Goal: Information Seeking & Learning: Learn about a topic

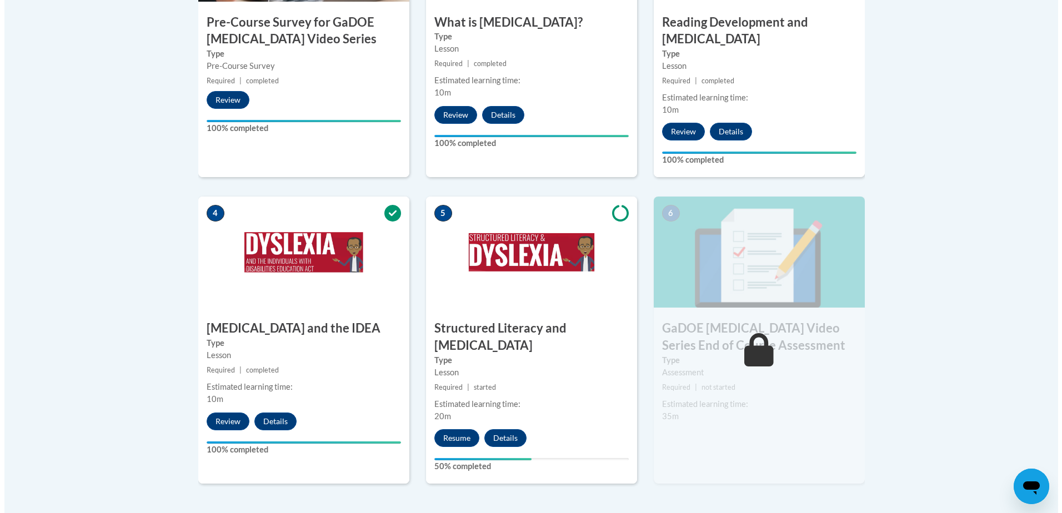
scroll to position [667, 0]
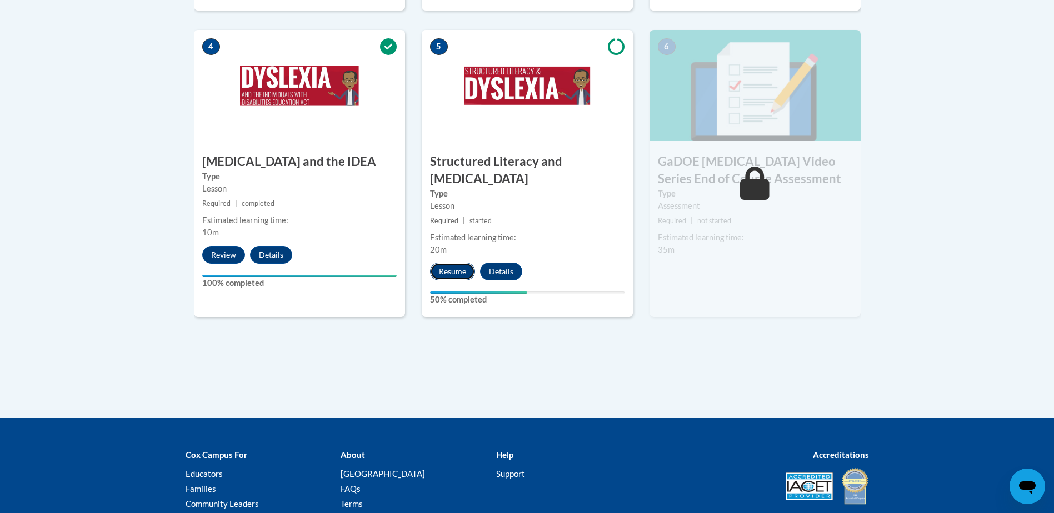
click at [447, 263] on button "Resume" at bounding box center [452, 272] width 45 height 18
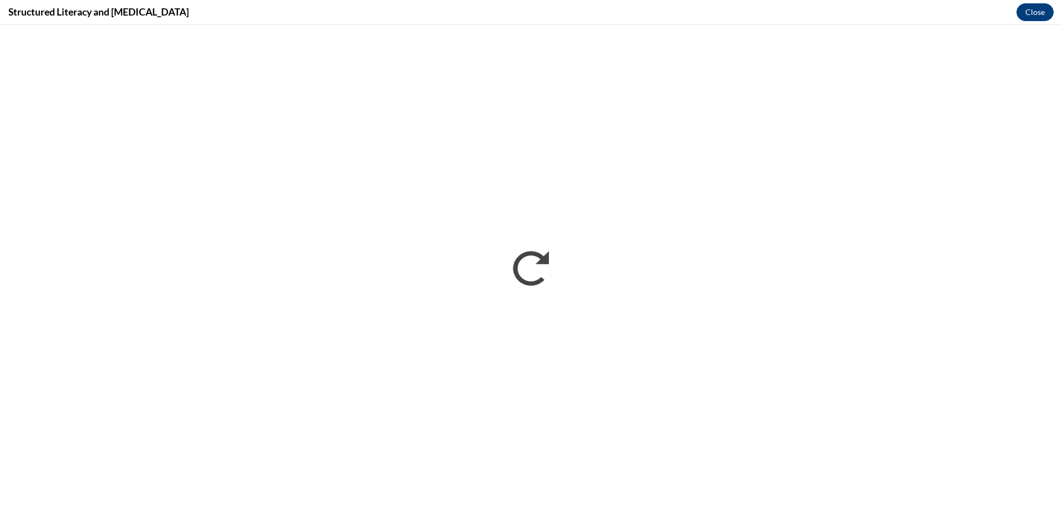
scroll to position [0, 0]
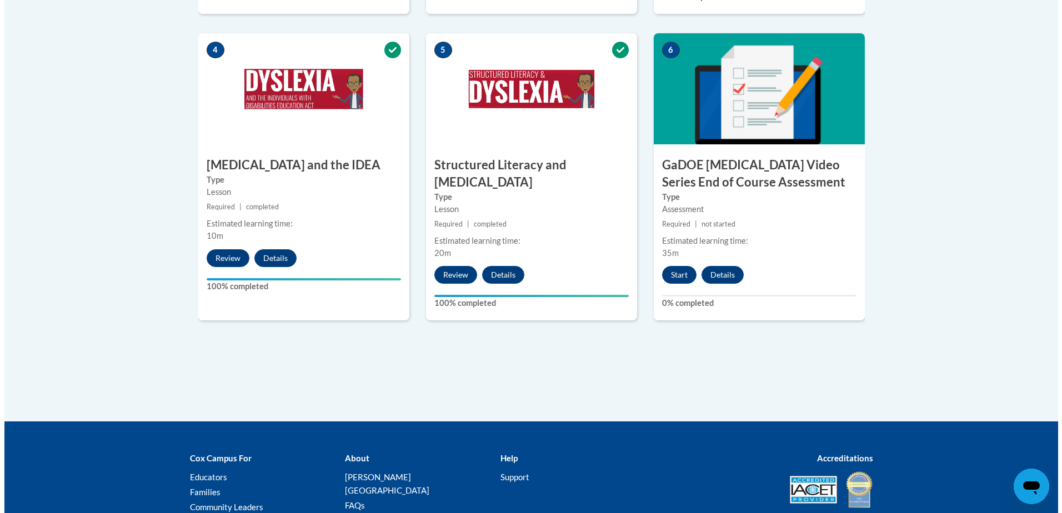
scroll to position [667, 0]
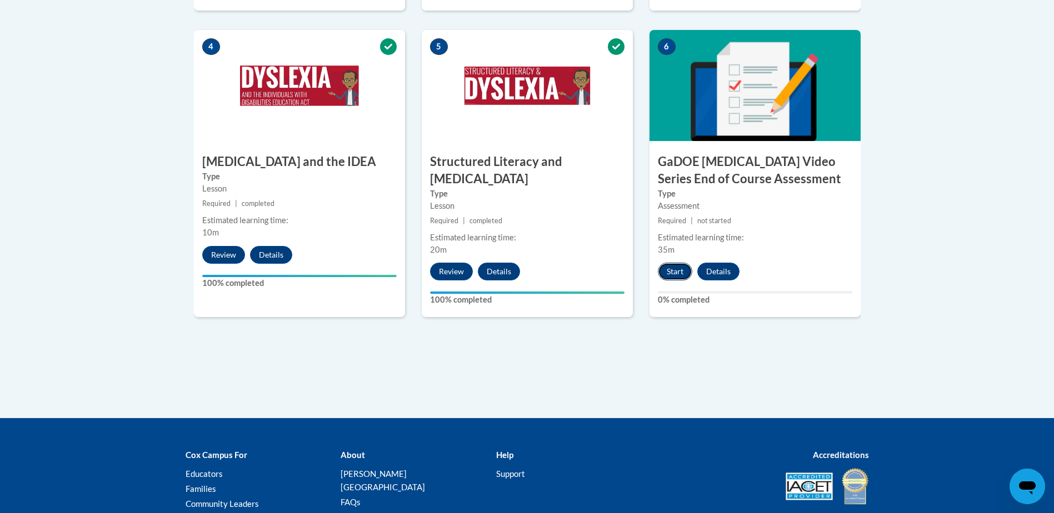
click at [679, 263] on button "Start" at bounding box center [675, 272] width 34 height 18
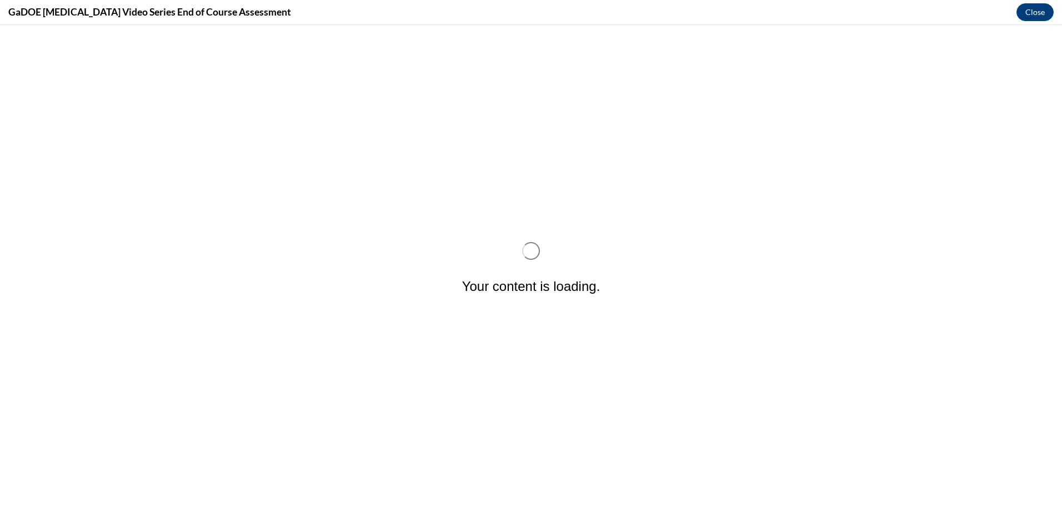
scroll to position [0, 0]
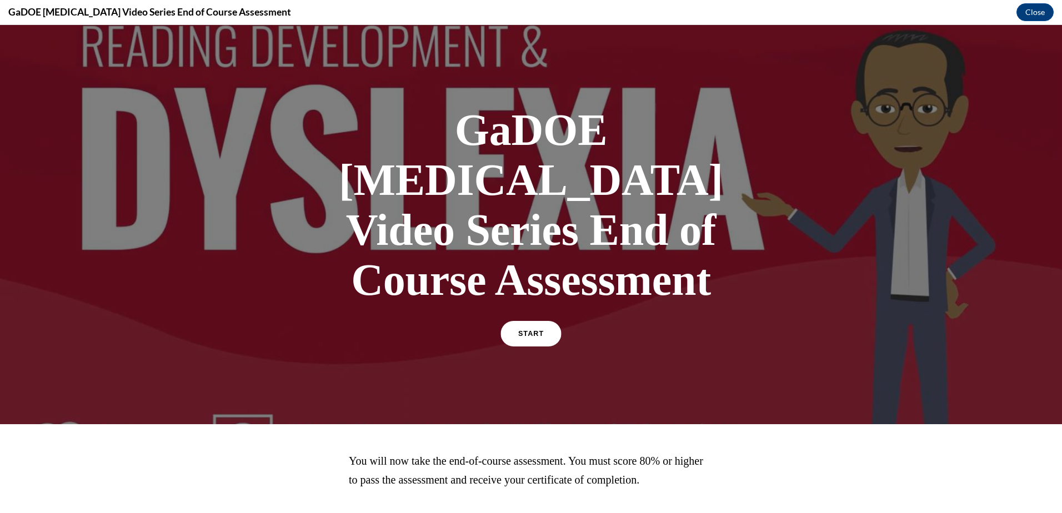
click at [527, 321] on link "START" at bounding box center [531, 334] width 61 height 26
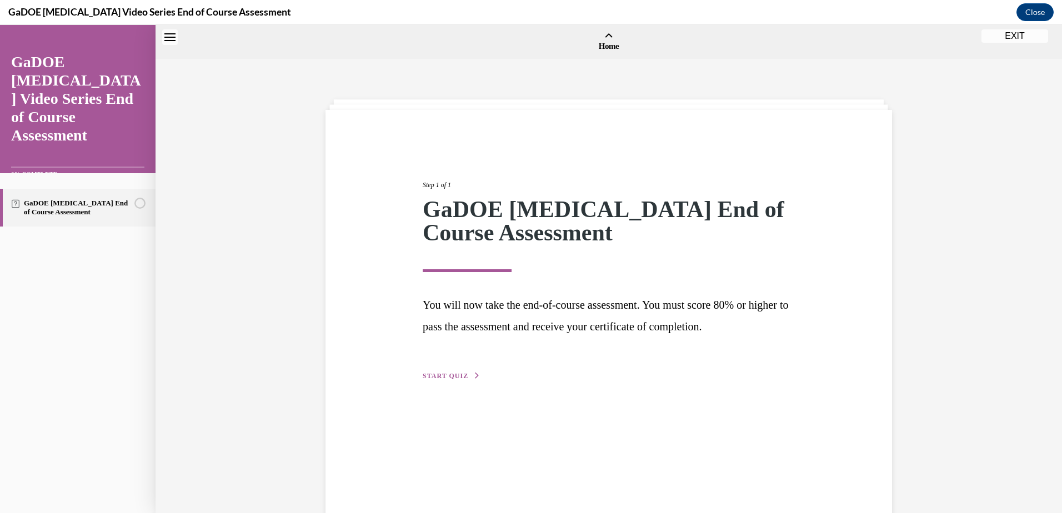
scroll to position [34, 0]
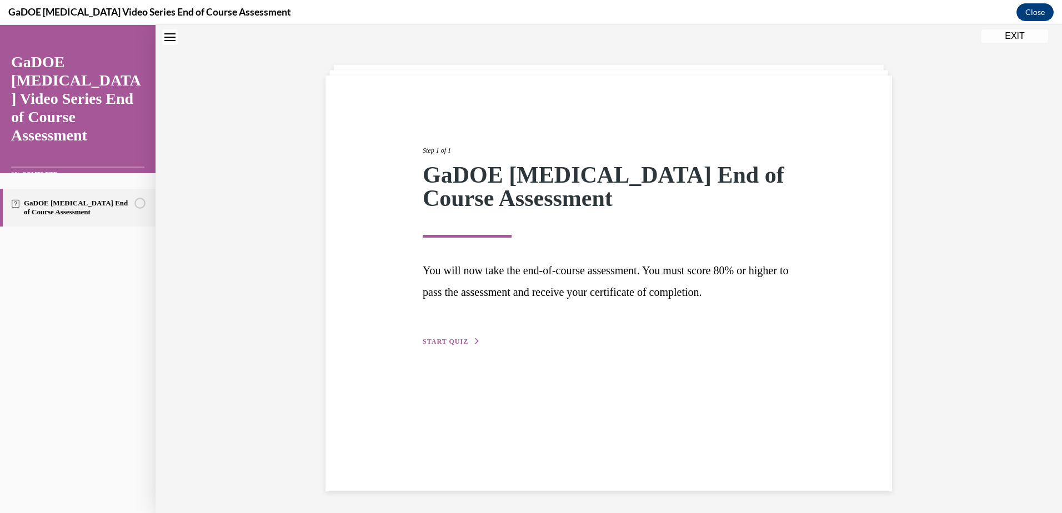
click at [454, 337] on button "START QUIZ" at bounding box center [452, 342] width 58 height 10
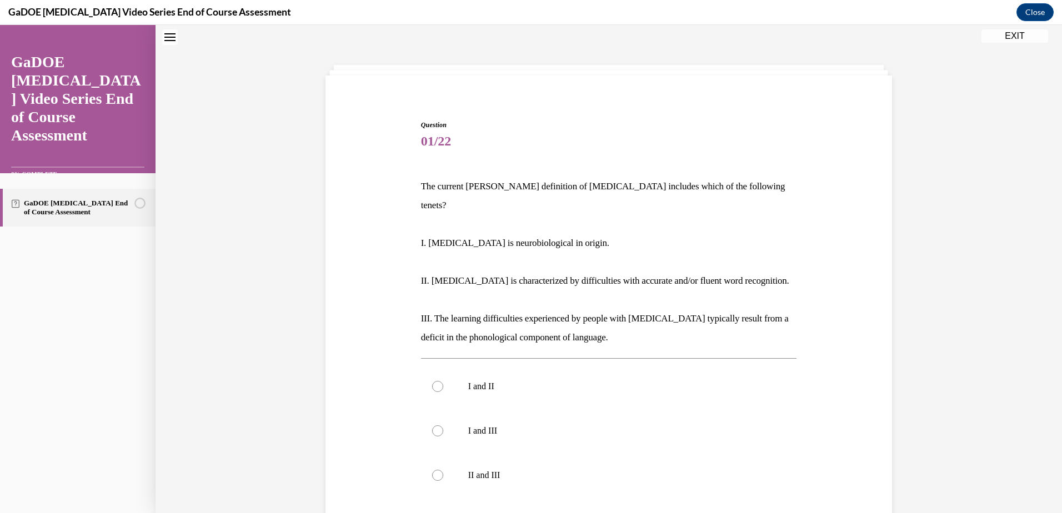
scroll to position [90, 0]
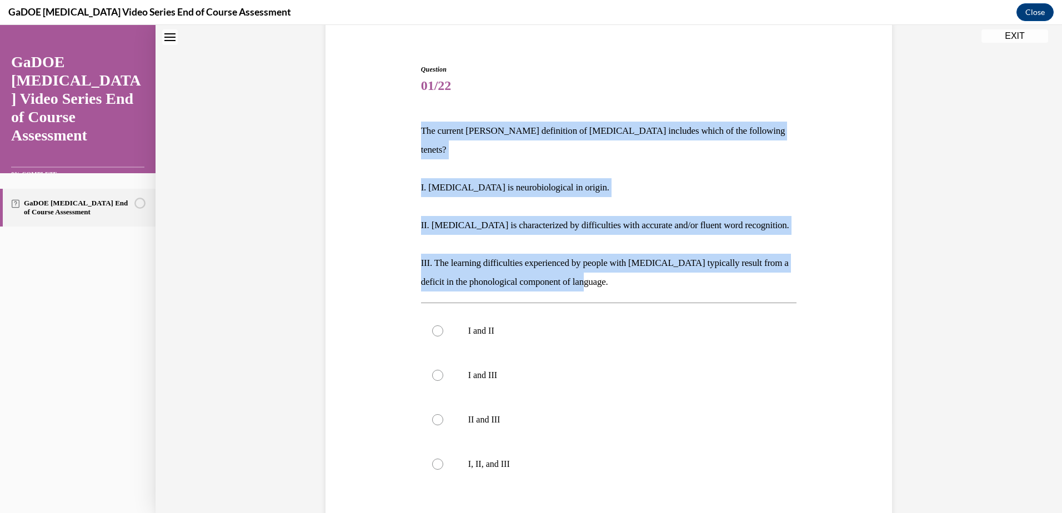
drag, startPoint x: 597, startPoint y: 266, endPoint x: 417, endPoint y: 126, distance: 228.0
click at [421, 126] on div "The current IDA definition of dyslexia includes which of the following tenets? …" at bounding box center [609, 207] width 376 height 170
drag, startPoint x: 417, startPoint y: 126, endPoint x: 519, endPoint y: 113, distance: 103.5
click at [519, 113] on div "Question 01/22 The current IDA definition of dyslexia includes which of the fol…" at bounding box center [609, 344] width 376 height 560
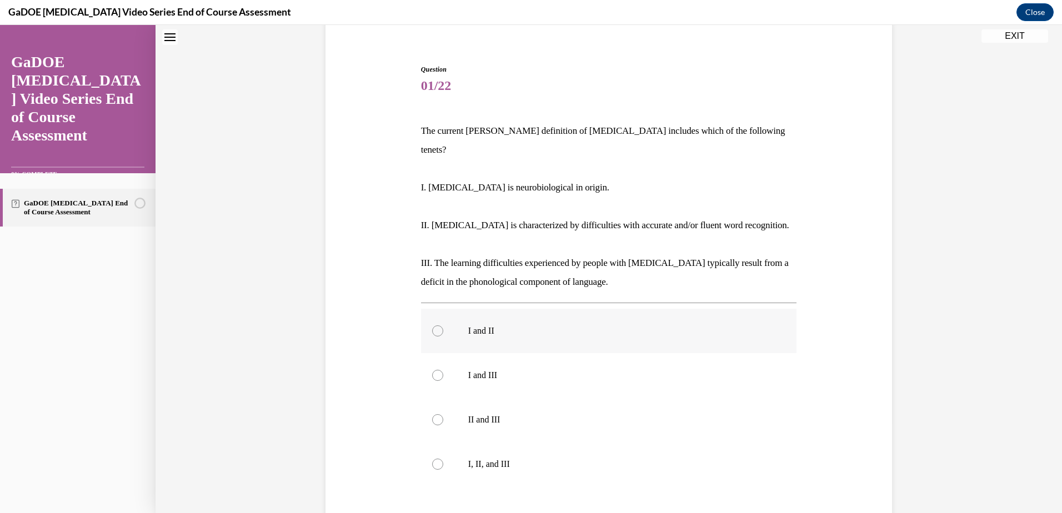
click at [512, 326] on p "I and II" at bounding box center [618, 331] width 301 height 11
click at [443, 326] on input "I and II" at bounding box center [437, 331] width 11 height 11
radio input "true"
click at [463, 442] on label "I, II, and III" at bounding box center [609, 464] width 376 height 44
click at [443, 459] on input "I, II, and III" at bounding box center [437, 464] width 11 height 11
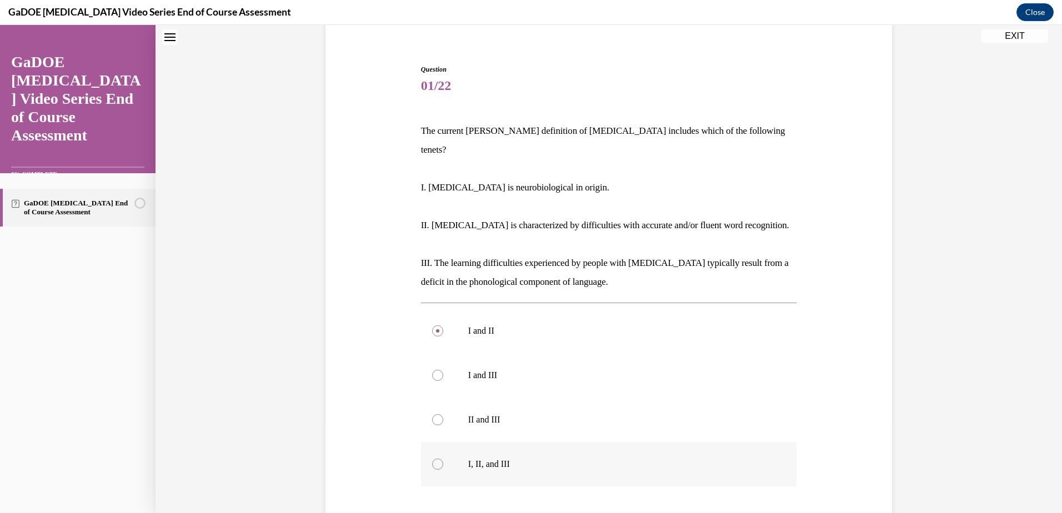
radio input "true"
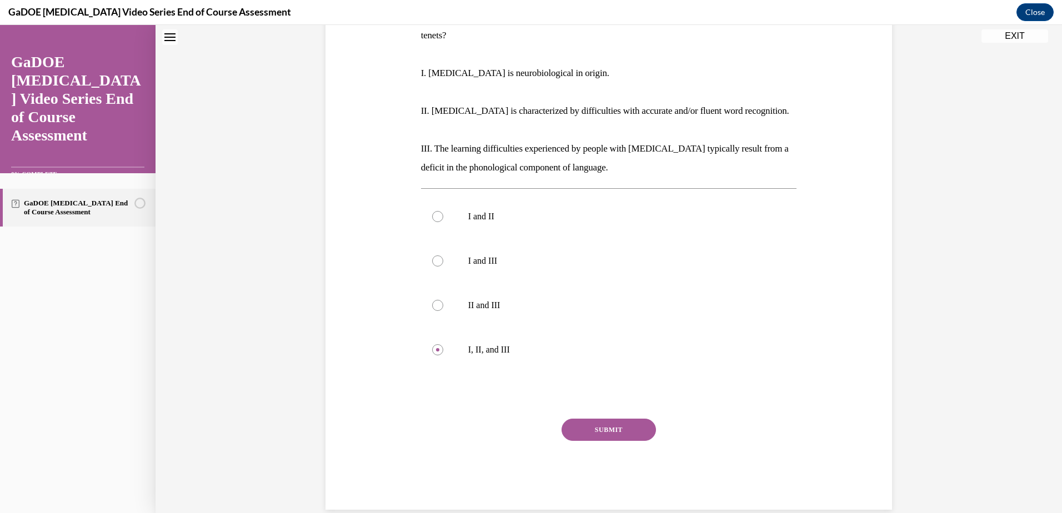
click at [589, 419] on button "SUBMIT" at bounding box center [609, 430] width 94 height 22
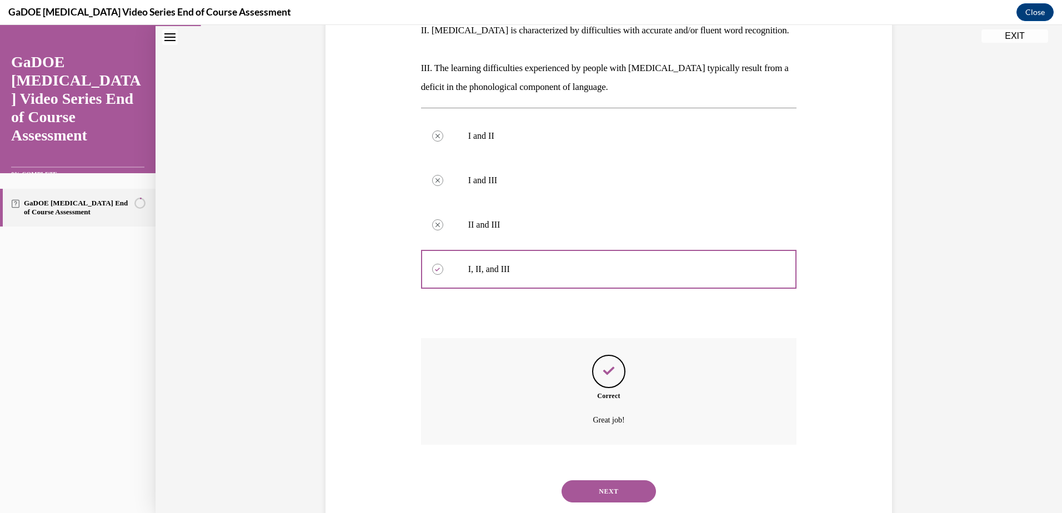
scroll to position [294, 0]
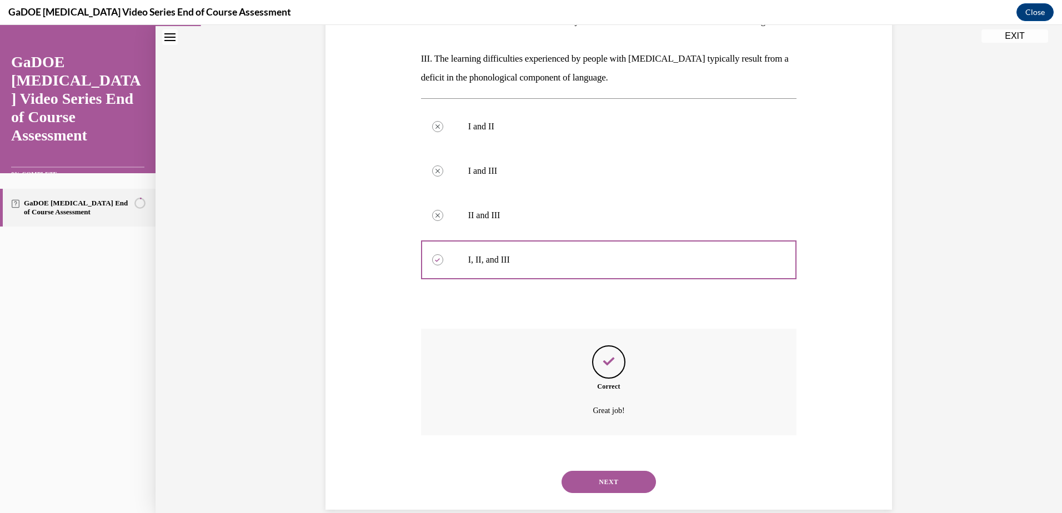
click at [618, 471] on button "NEXT" at bounding box center [609, 482] width 94 height 22
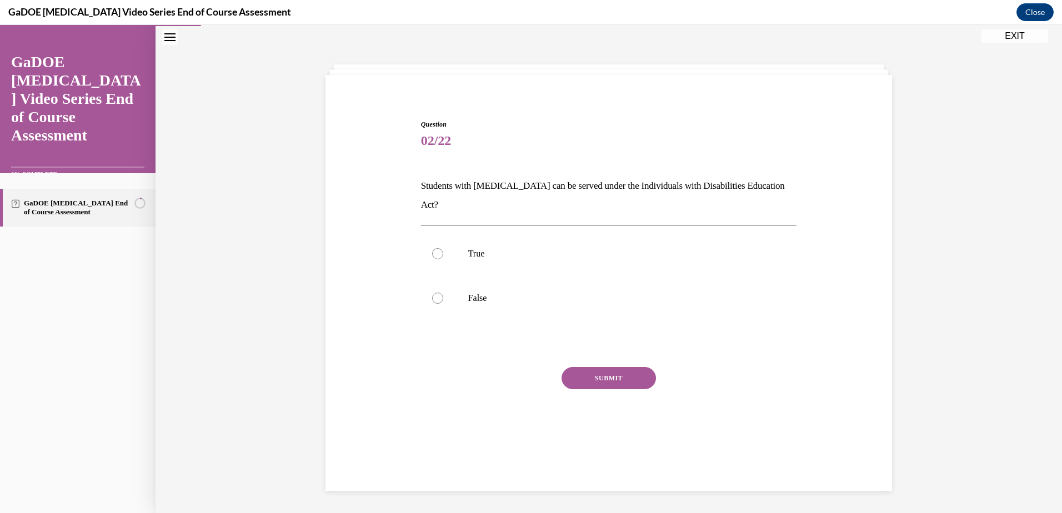
scroll to position [35, 0]
click at [557, 243] on label "True" at bounding box center [609, 254] width 376 height 44
click at [443, 248] on input "True" at bounding box center [437, 253] width 11 height 11
radio input "true"
click at [614, 367] on button "SUBMIT" at bounding box center [609, 378] width 94 height 22
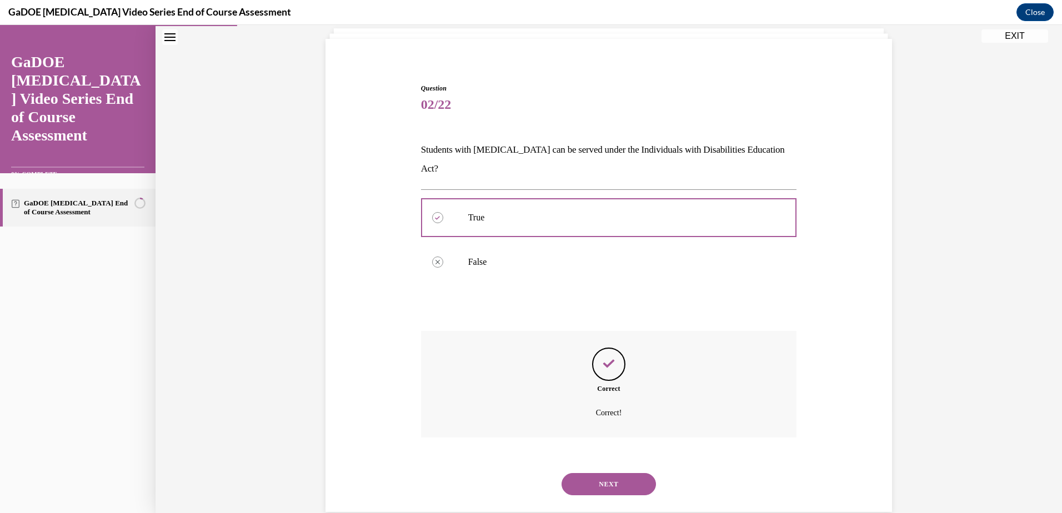
scroll to position [73, 0]
click at [618, 471] on button "NEXT" at bounding box center [609, 482] width 94 height 22
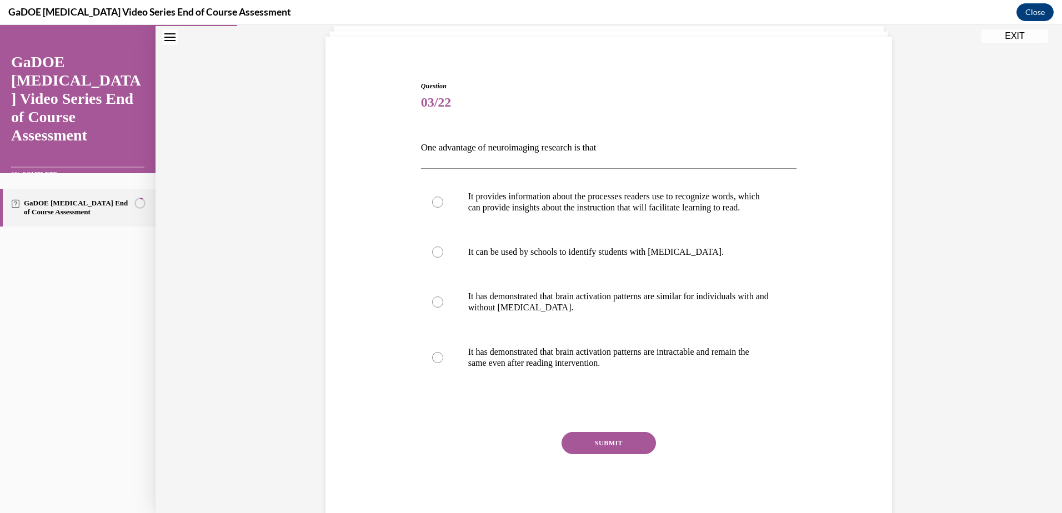
scroll to position [58, 0]
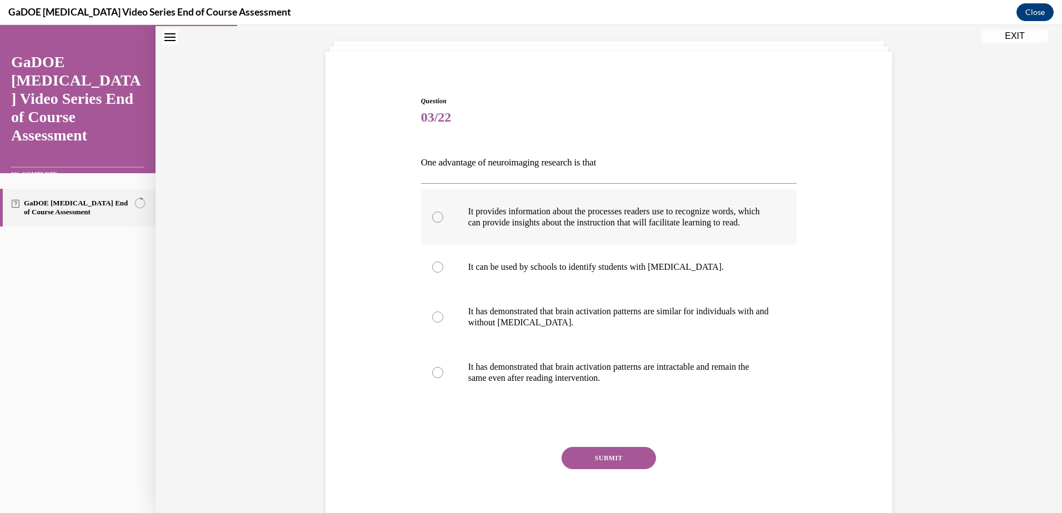
click at [725, 228] on p "It provides information about the processes readers use to recognize words, whi…" at bounding box center [618, 217] width 301 height 22
click at [443, 223] on input "It provides information about the processes readers use to recognize words, whi…" at bounding box center [437, 217] width 11 height 11
radio input "true"
click at [618, 469] on button "SUBMIT" at bounding box center [609, 458] width 94 height 22
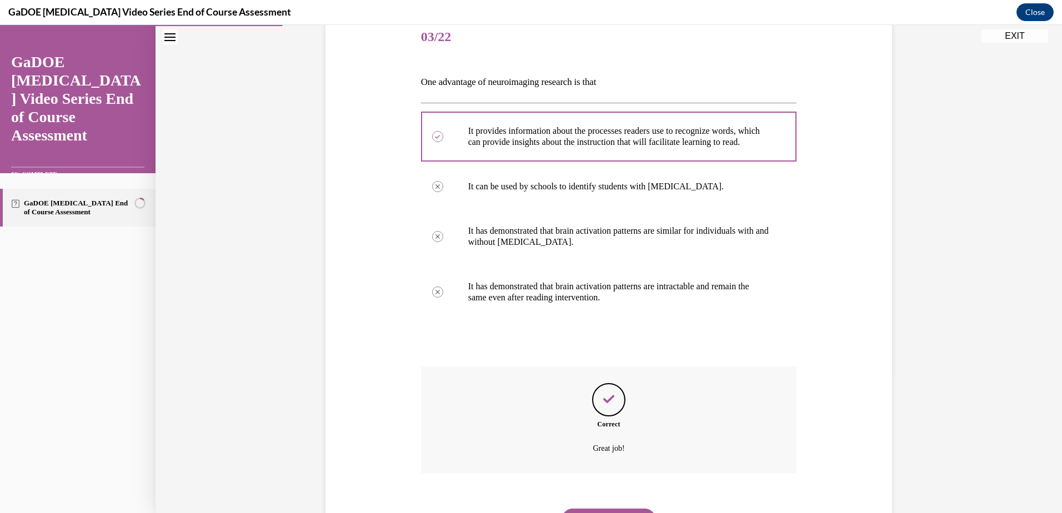
scroll to position [207, 0]
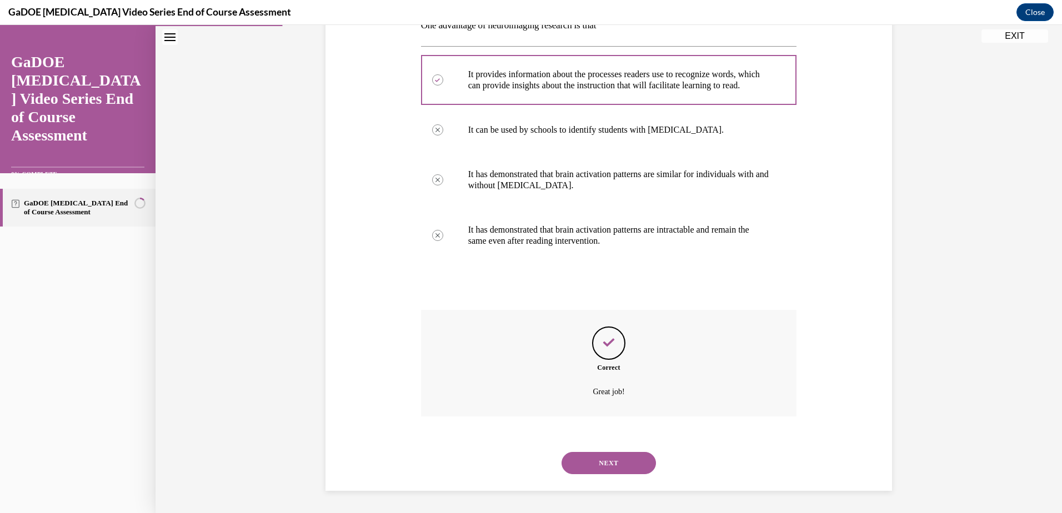
click at [624, 461] on button "NEXT" at bounding box center [609, 463] width 94 height 22
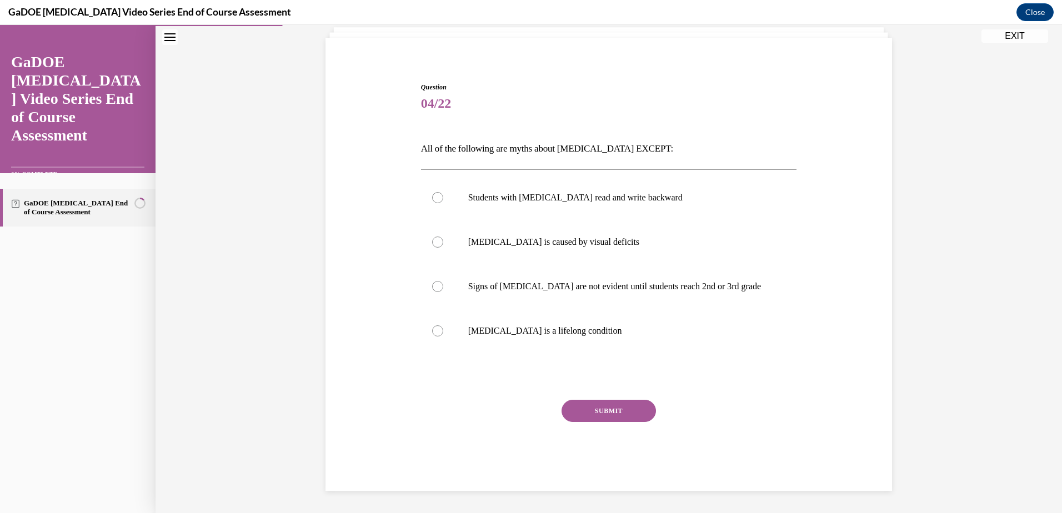
scroll to position [72, 0]
click at [621, 328] on p "Dyslexia is a lifelong condition" at bounding box center [618, 331] width 301 height 11
click at [443, 328] on input "Dyslexia is a lifelong condition" at bounding box center [437, 331] width 11 height 11
radio input "true"
click at [617, 422] on button "SUBMIT" at bounding box center [609, 411] width 94 height 22
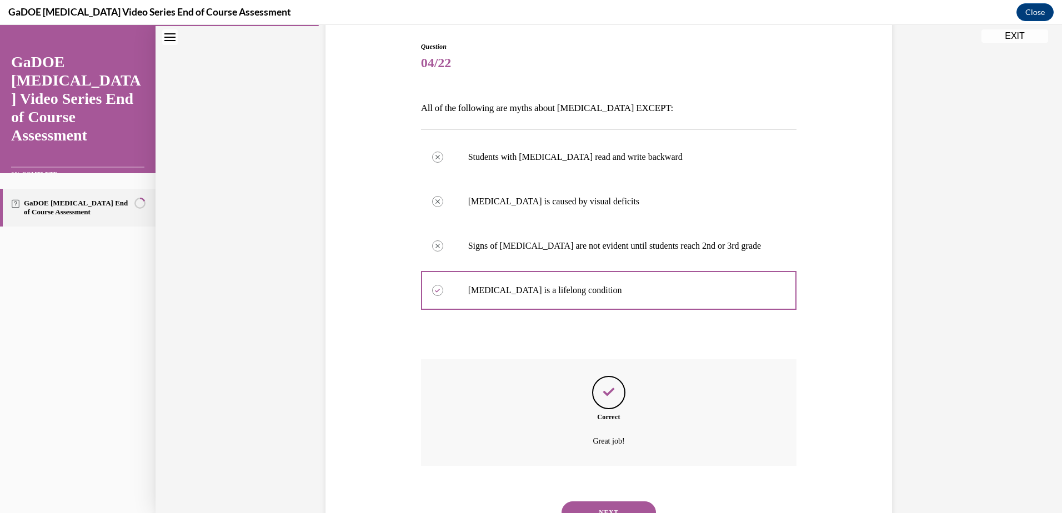
scroll to position [162, 0]
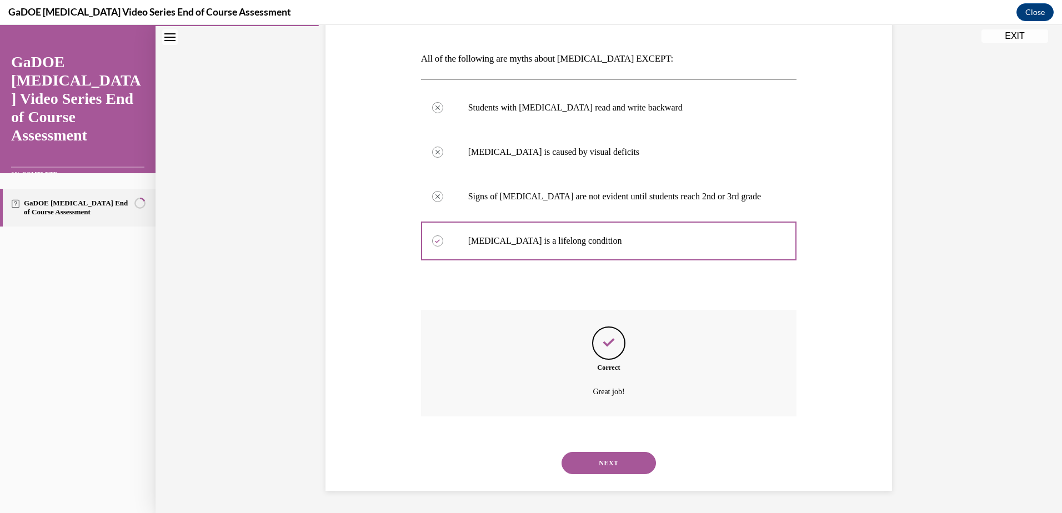
click at [615, 465] on button "NEXT" at bounding box center [609, 463] width 94 height 22
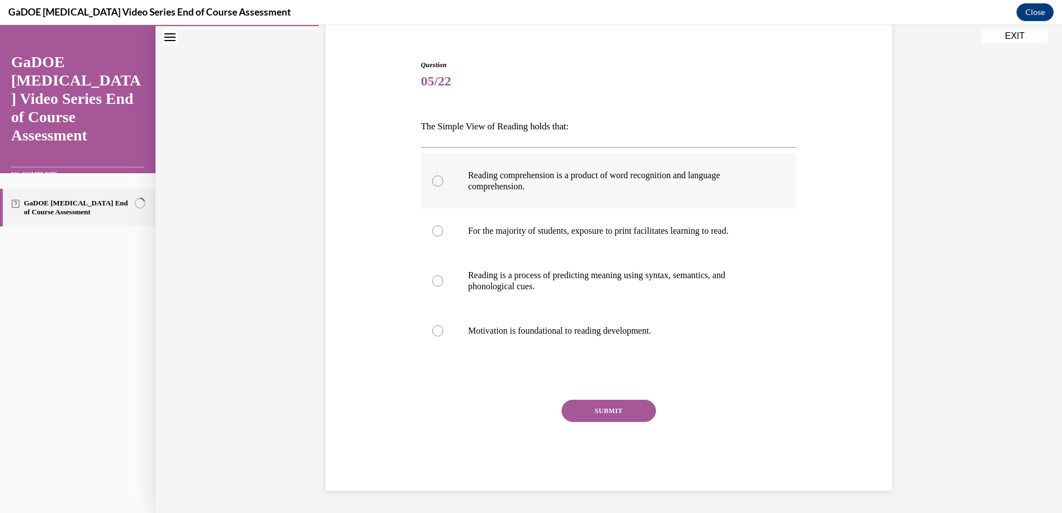
click at [642, 194] on label "Reading comprehension is a product of word recognition and language comprehensi…" at bounding box center [609, 181] width 376 height 56
click at [443, 187] on input "Reading comprehension is a product of word recognition and language comprehensi…" at bounding box center [437, 181] width 11 height 11
radio input "true"
click at [702, 114] on div "Question 05/22 The Simple View of Reading holds that: Reading comprehension is …" at bounding box center [609, 275] width 376 height 431
click at [604, 412] on button "SUBMIT" at bounding box center [609, 411] width 94 height 22
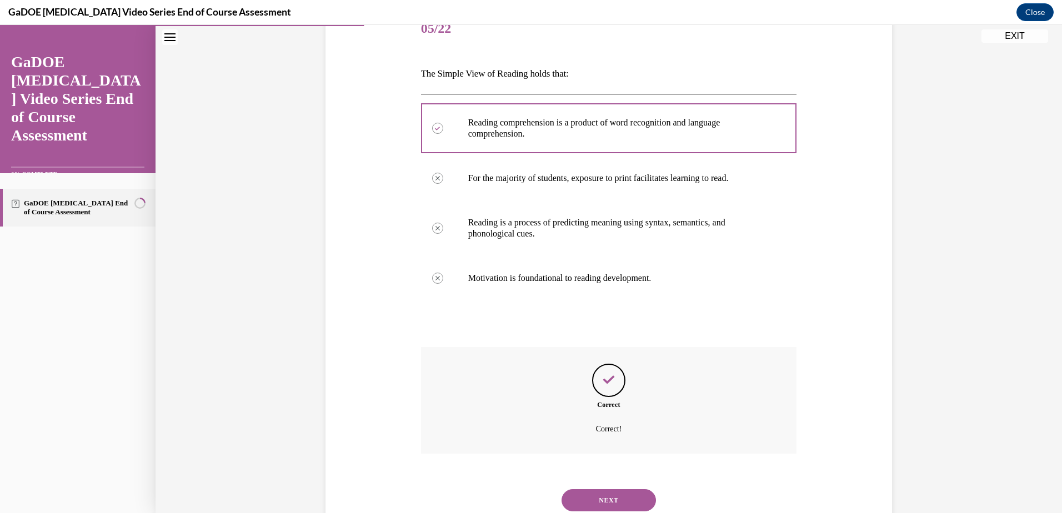
scroll to position [184, 0]
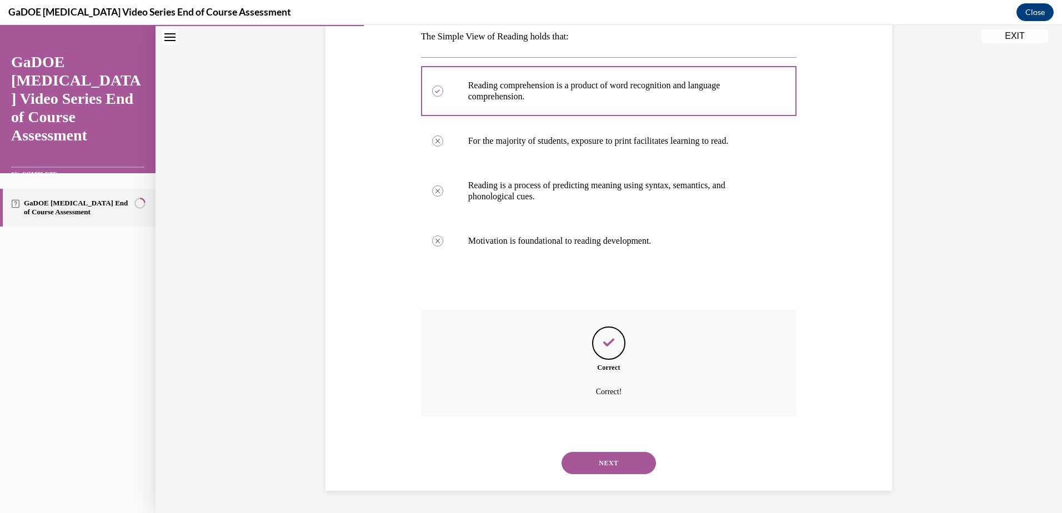
click at [613, 468] on button "NEXT" at bounding box center [609, 463] width 94 height 22
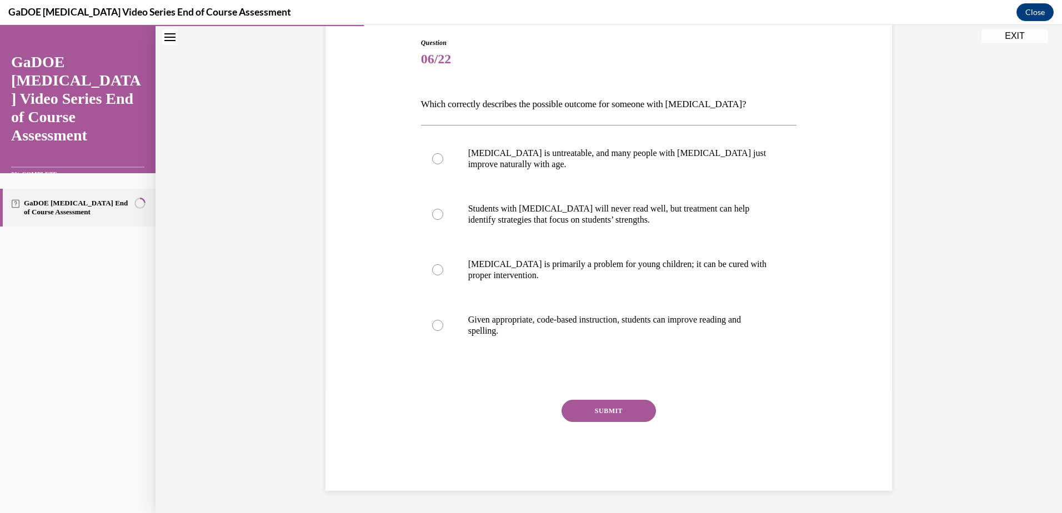
scroll to position [117, 0]
click at [626, 338] on label "Given appropriate, code-based instruction, students can improve reading and spe…" at bounding box center [609, 326] width 376 height 56
click at [443, 331] on input "Given appropriate, code-based instruction, students can improve reading and spe…" at bounding box center [437, 325] width 11 height 11
radio input "true"
click at [636, 414] on button "SUBMIT" at bounding box center [609, 411] width 94 height 22
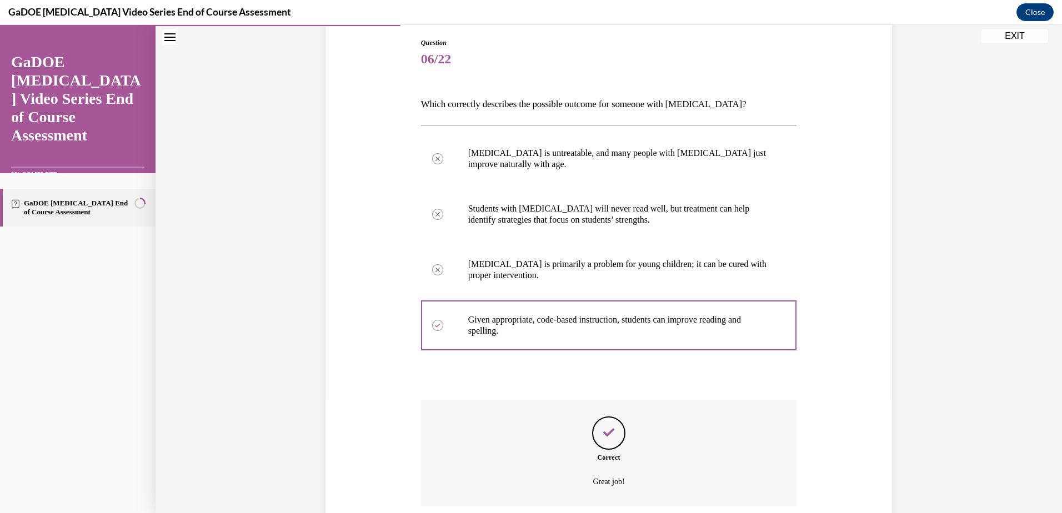
scroll to position [207, 0]
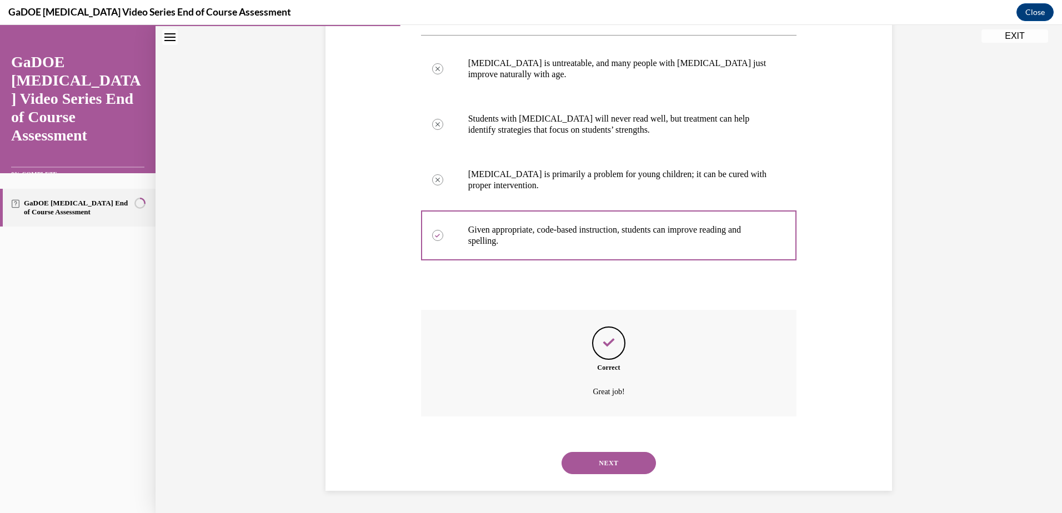
click at [605, 463] on button "NEXT" at bounding box center [609, 463] width 94 height 22
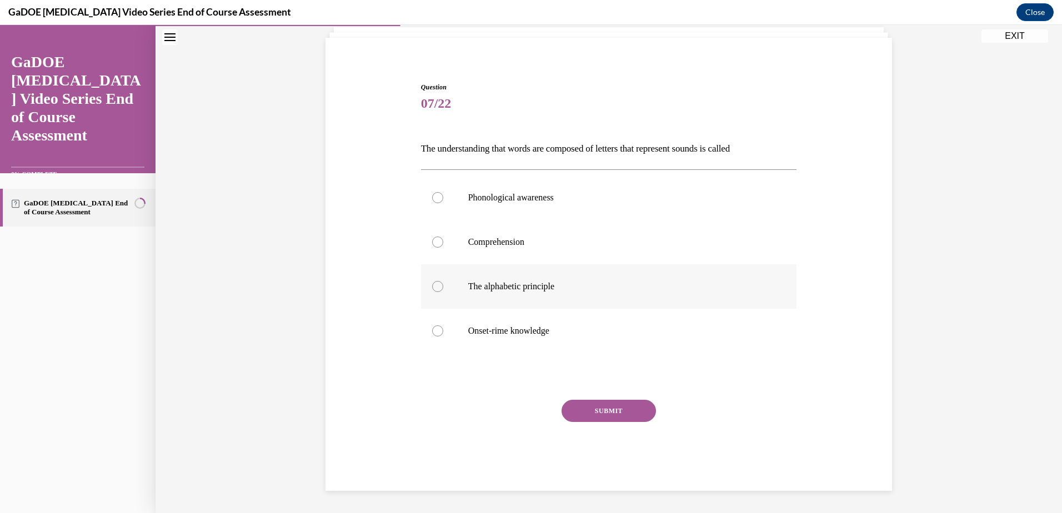
click at [572, 297] on label "The alphabetic principle" at bounding box center [609, 286] width 376 height 44
click at [443, 292] on input "The alphabetic principle" at bounding box center [437, 286] width 11 height 11
radio input "true"
click at [623, 412] on button "SUBMIT" at bounding box center [609, 411] width 94 height 22
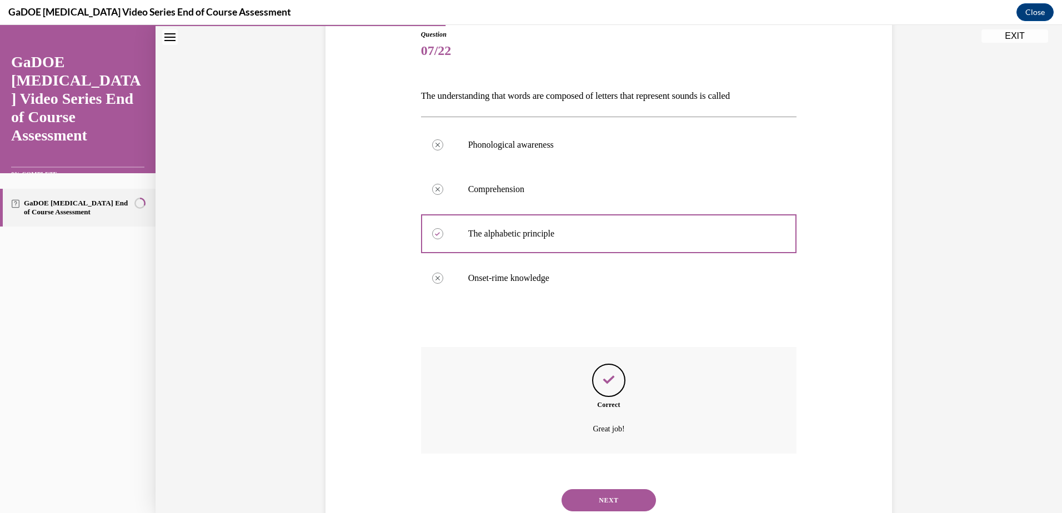
scroll to position [162, 0]
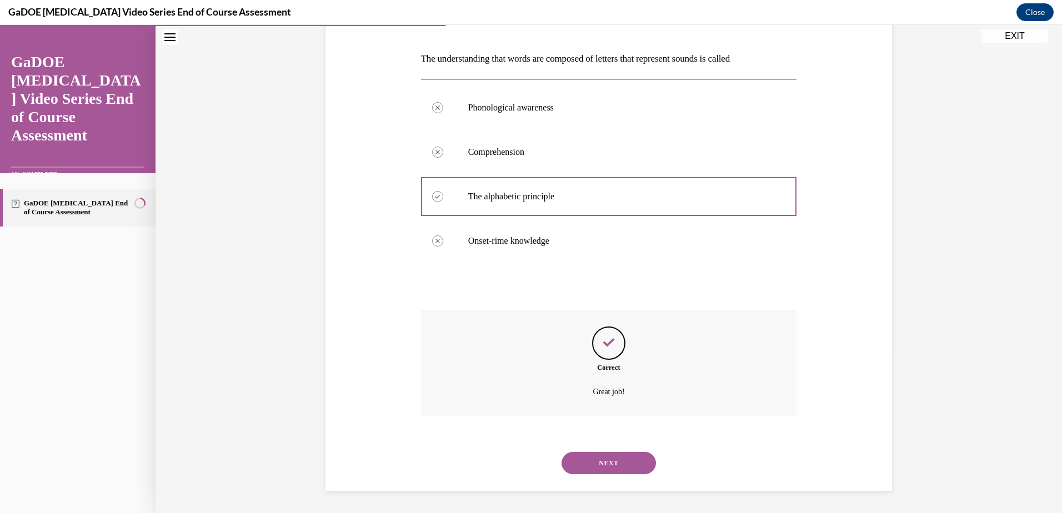
click at [608, 457] on button "NEXT" at bounding box center [609, 463] width 94 height 22
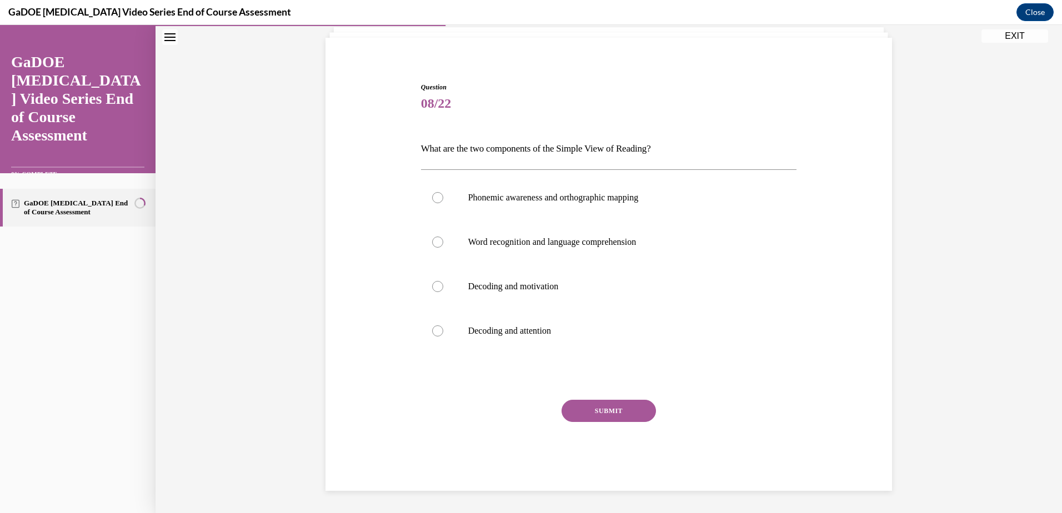
scroll to position [72, 0]
click at [578, 251] on label "Word recognition and language comprehension" at bounding box center [609, 242] width 376 height 44
click at [443, 248] on input "Word recognition and language comprehension" at bounding box center [437, 242] width 11 height 11
radio input "true"
click at [612, 407] on button "SUBMIT" at bounding box center [609, 411] width 94 height 22
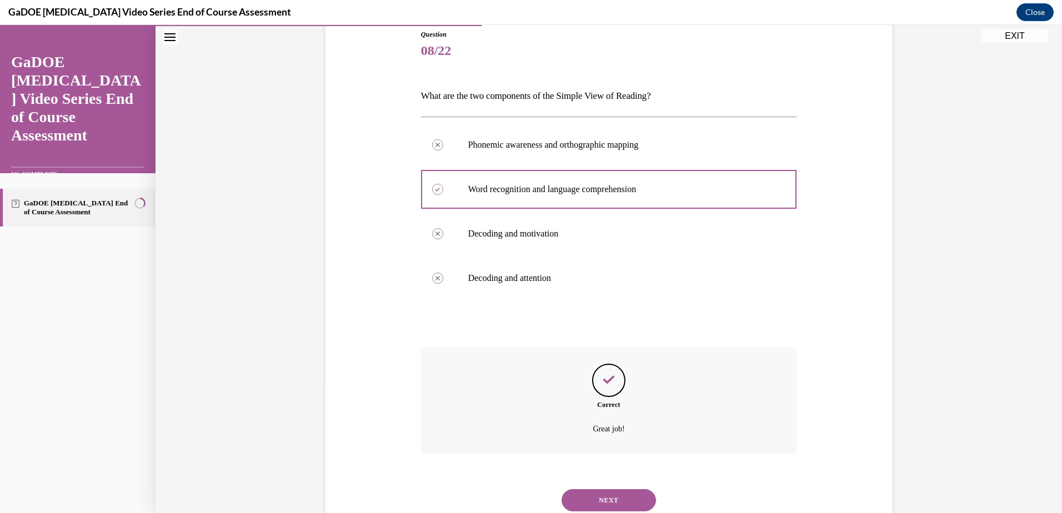
scroll to position [162, 0]
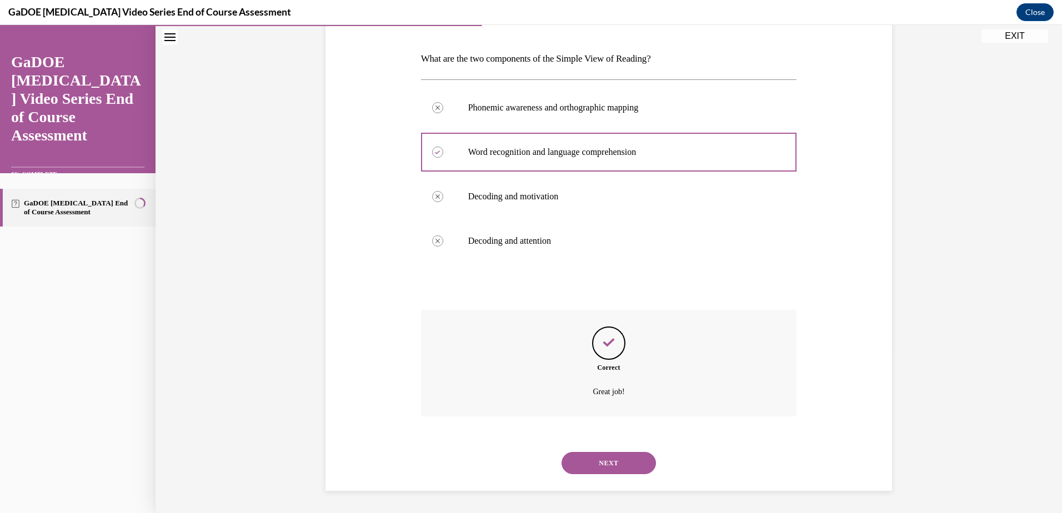
click at [607, 455] on button "NEXT" at bounding box center [609, 463] width 94 height 22
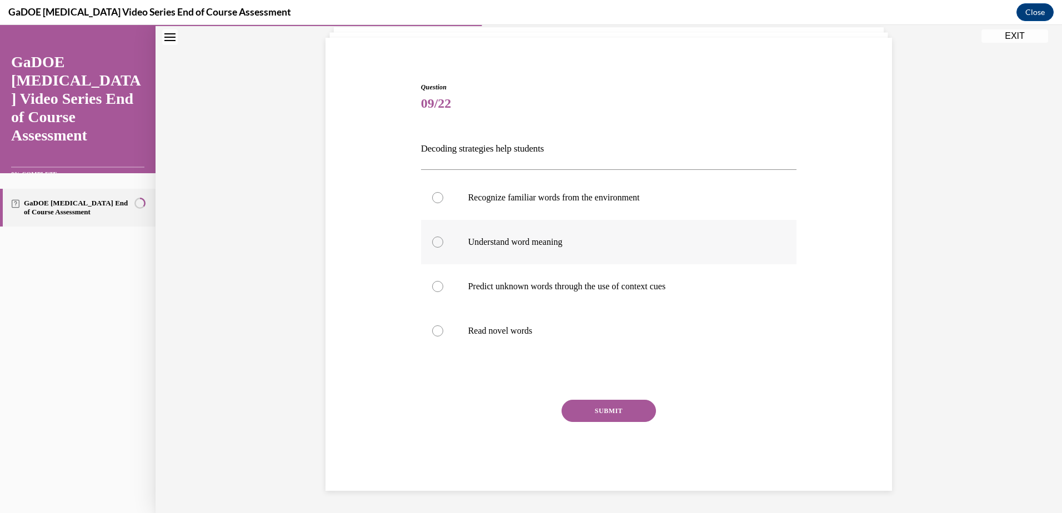
click at [584, 246] on p "Understand word meaning" at bounding box center [618, 242] width 301 height 11
click at [443, 246] on input "Understand word meaning" at bounding box center [437, 242] width 11 height 11
radio input "true"
click at [579, 297] on label "Predict unknown words through the use of context cues" at bounding box center [609, 286] width 376 height 44
click at [443, 292] on input "Predict unknown words through the use of context cues" at bounding box center [437, 286] width 11 height 11
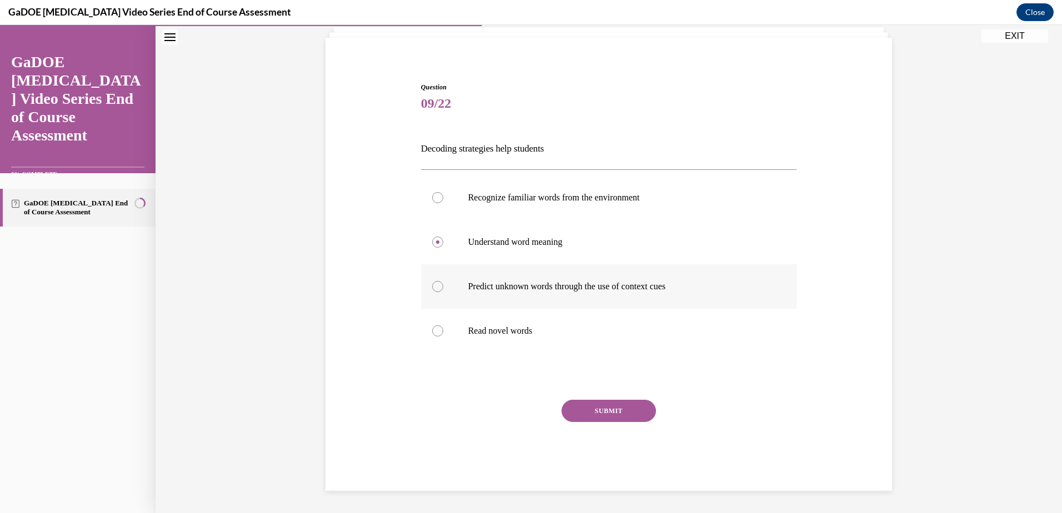
radio input "true"
drag, startPoint x: 515, startPoint y: 334, endPoint x: 532, endPoint y: 349, distance: 22.4
click at [517, 336] on p "Read novel words" at bounding box center [618, 331] width 301 height 11
click at [443, 336] on input "Read novel words" at bounding box center [437, 331] width 11 height 11
radio input "true"
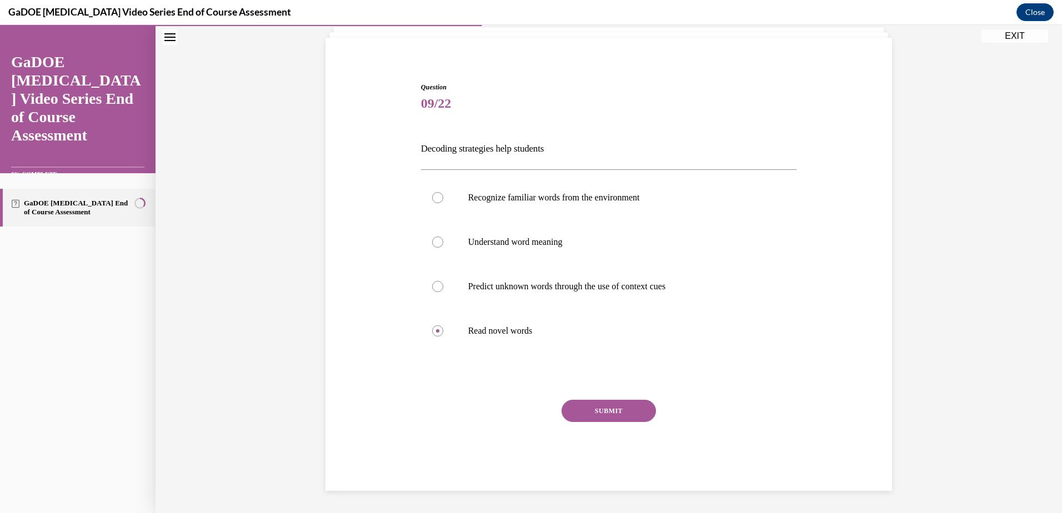
click at [615, 411] on button "SUBMIT" at bounding box center [609, 411] width 94 height 22
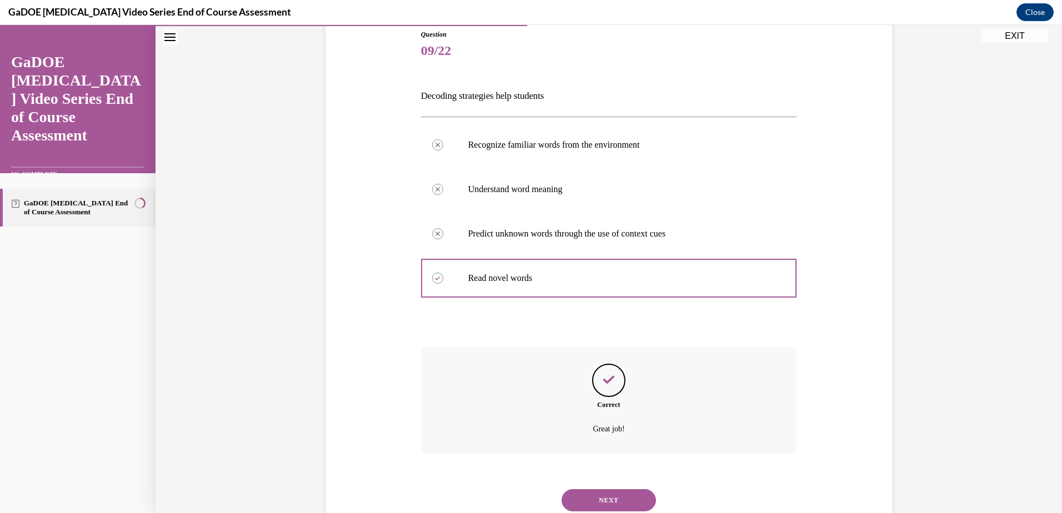
scroll to position [162, 0]
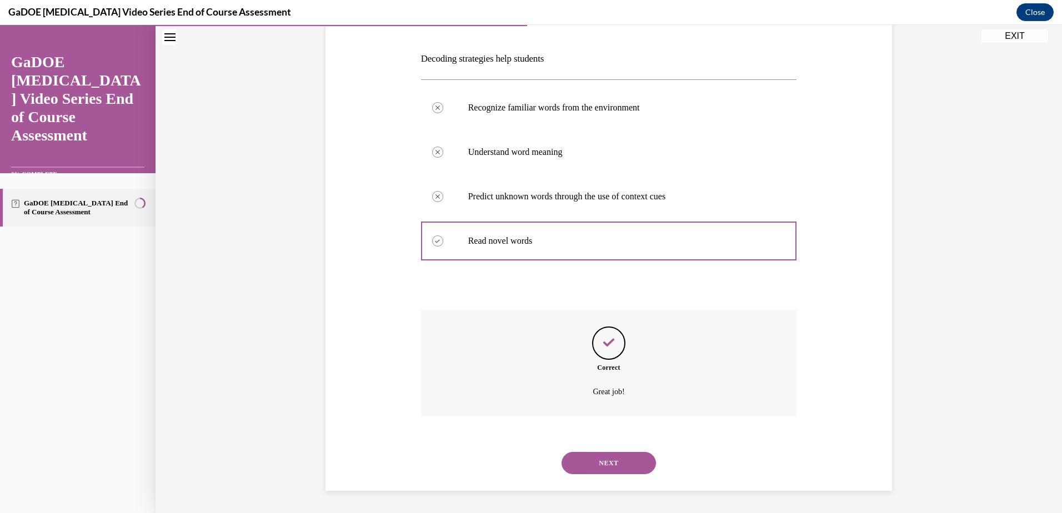
click at [617, 459] on button "NEXT" at bounding box center [609, 463] width 94 height 22
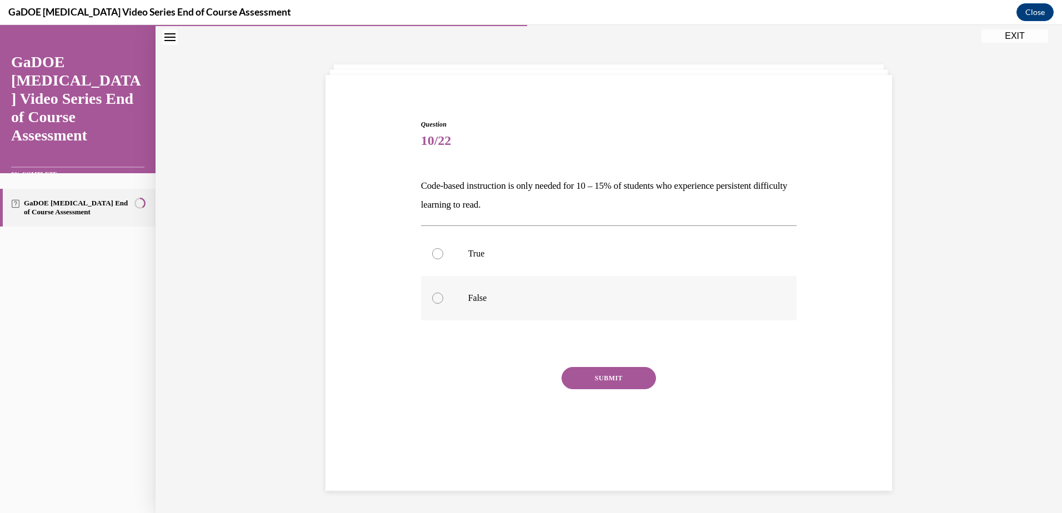
click at [436, 284] on label "False" at bounding box center [609, 298] width 376 height 44
click at [436, 293] on input "False" at bounding box center [437, 298] width 11 height 11
radio input "true"
click at [614, 374] on button "SUBMIT" at bounding box center [609, 378] width 94 height 22
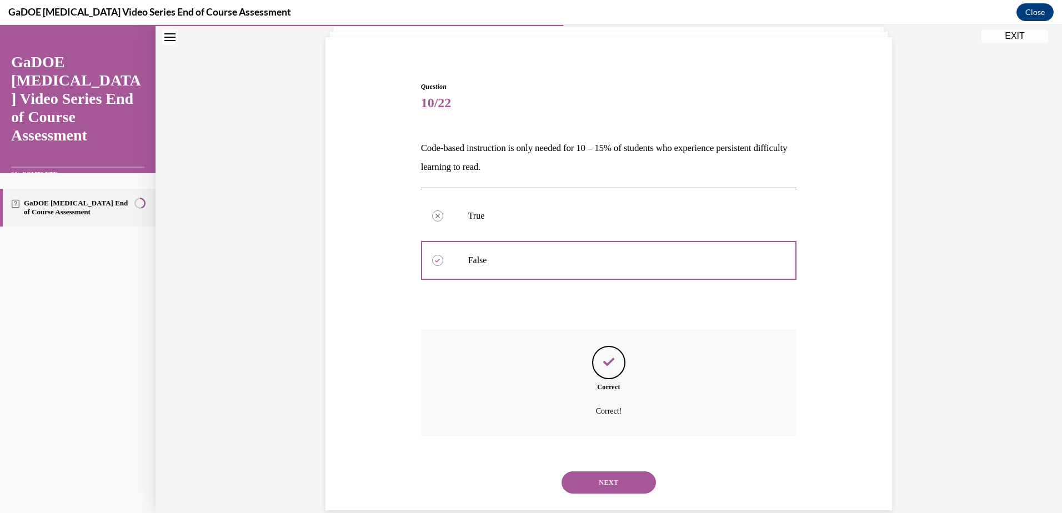
scroll to position [92, 0]
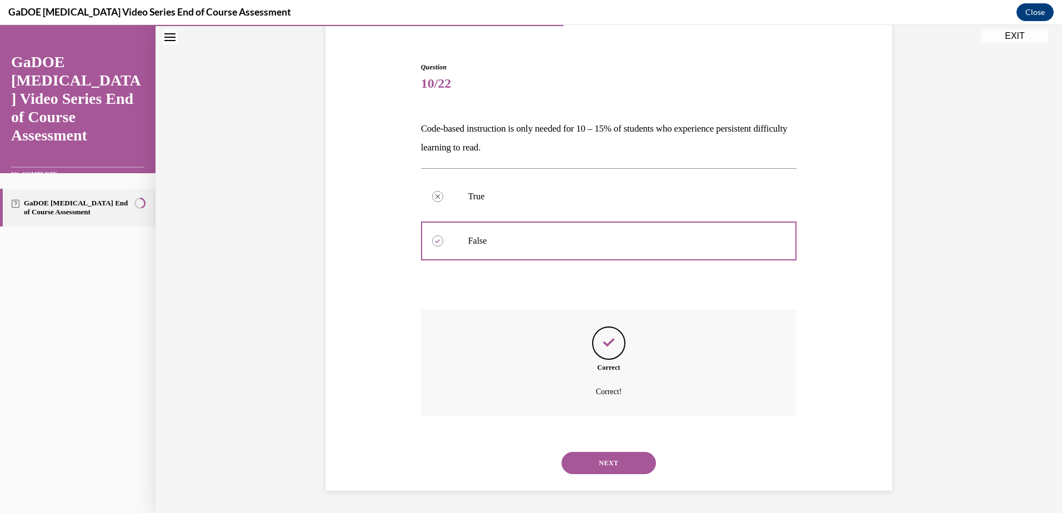
click at [626, 456] on button "NEXT" at bounding box center [609, 463] width 94 height 22
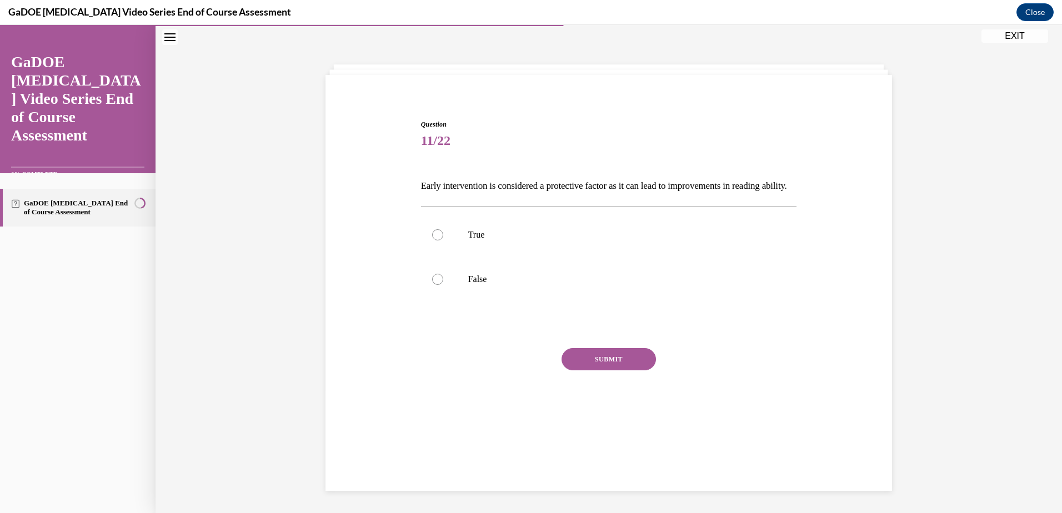
scroll to position [35, 0]
click at [551, 246] on label "True" at bounding box center [609, 235] width 376 height 44
click at [443, 241] on input "True" at bounding box center [437, 234] width 11 height 11
radio input "true"
click at [627, 368] on button "SUBMIT" at bounding box center [609, 359] width 94 height 22
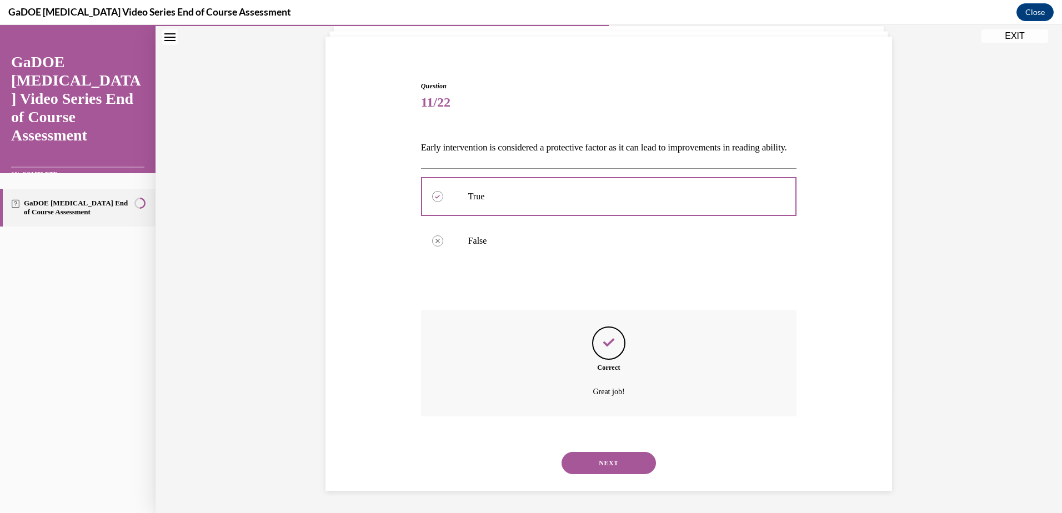
scroll to position [92, 0]
click at [600, 463] on button "NEXT" at bounding box center [609, 463] width 94 height 22
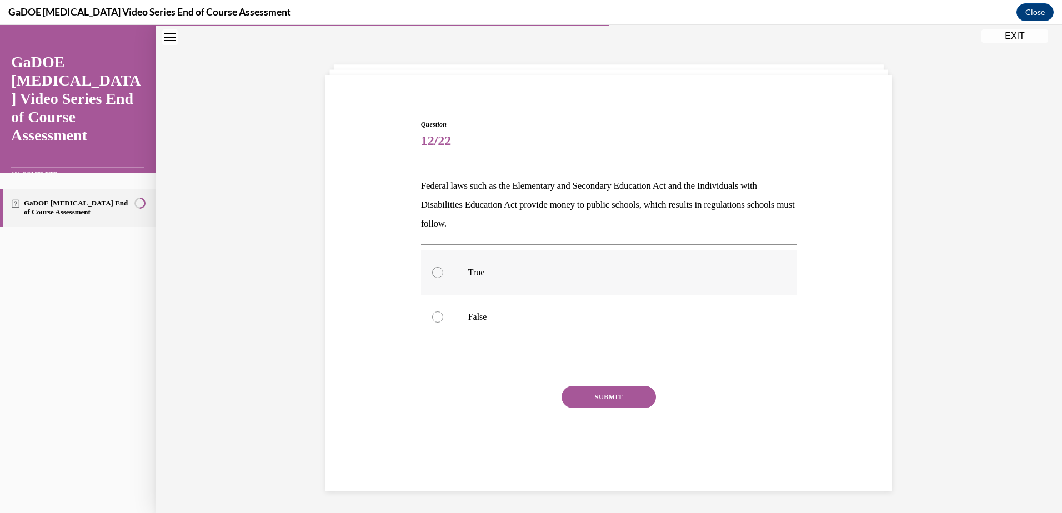
click at [556, 265] on label "True" at bounding box center [609, 273] width 376 height 44
click at [443, 267] on input "True" at bounding box center [437, 272] width 11 height 11
radio input "true"
click at [623, 393] on button "SUBMIT" at bounding box center [609, 397] width 94 height 22
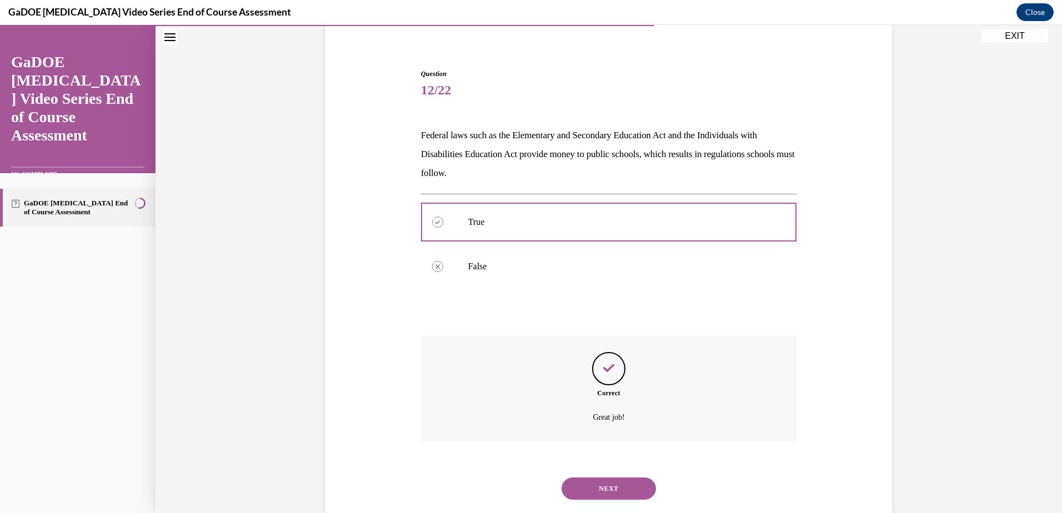
scroll to position [111, 0]
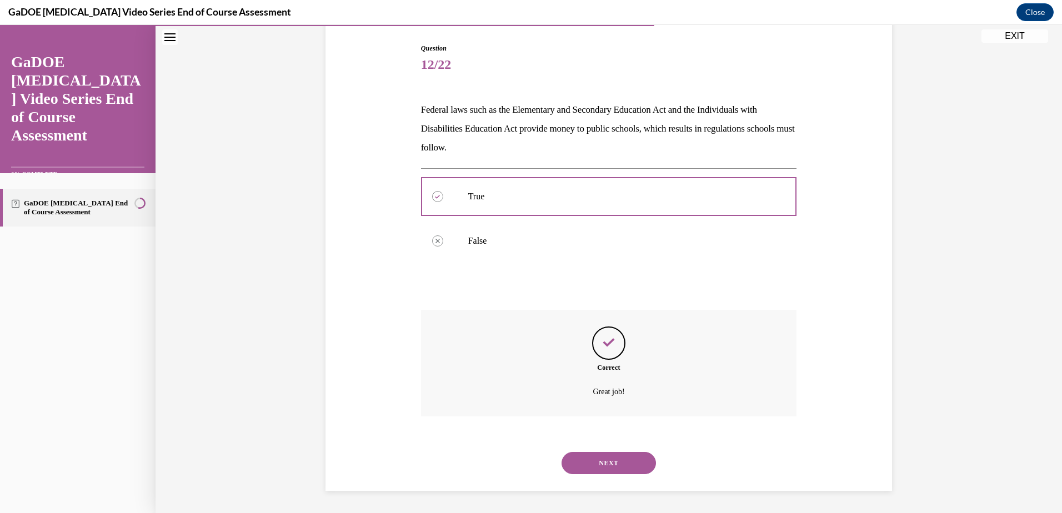
click at [606, 465] on button "NEXT" at bounding box center [609, 463] width 94 height 22
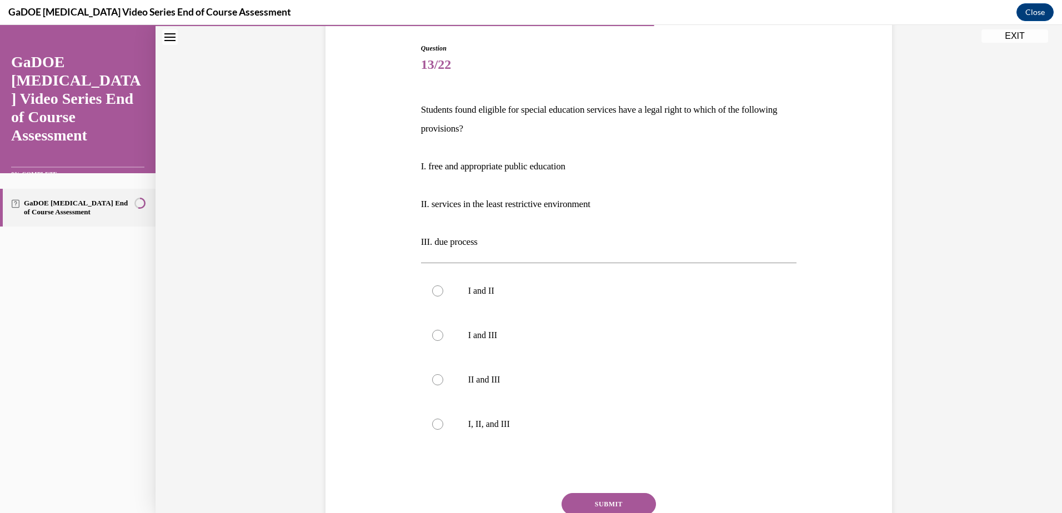
scroll to position [58, 0]
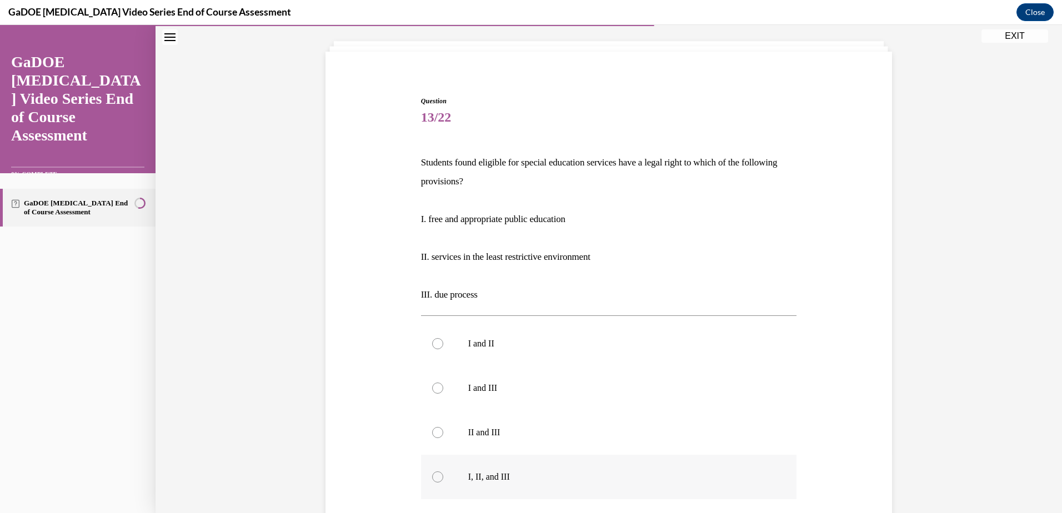
click at [522, 473] on p "I, II, and III" at bounding box center [618, 477] width 301 height 11
click at [443, 473] on input "I, II, and III" at bounding box center [437, 477] width 11 height 11
radio input "true"
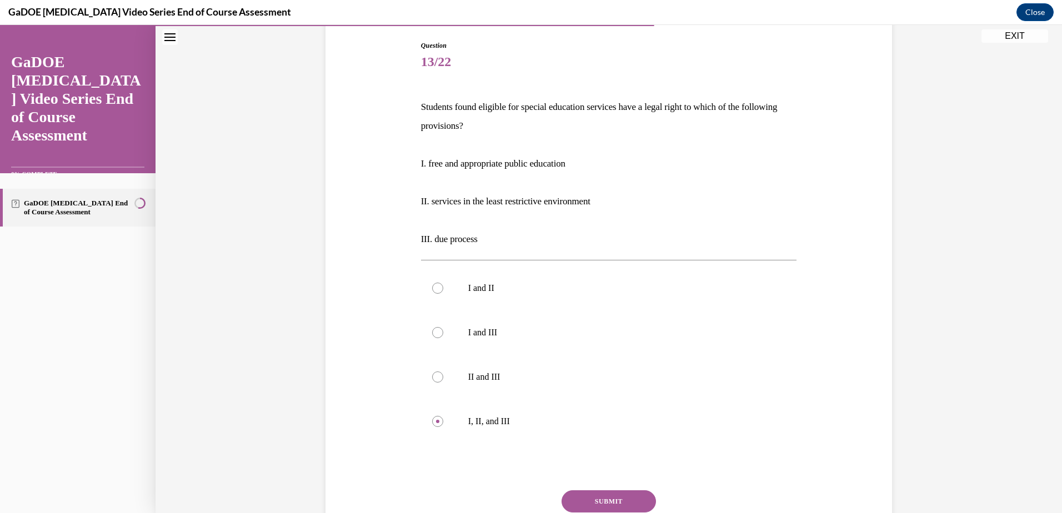
scroll to position [169, 0]
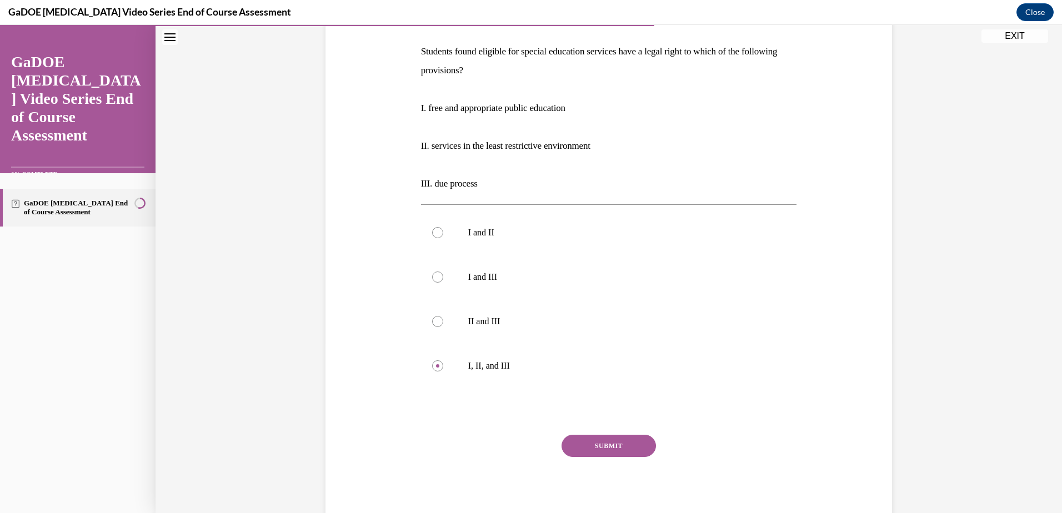
click at [600, 441] on button "SUBMIT" at bounding box center [609, 446] width 94 height 22
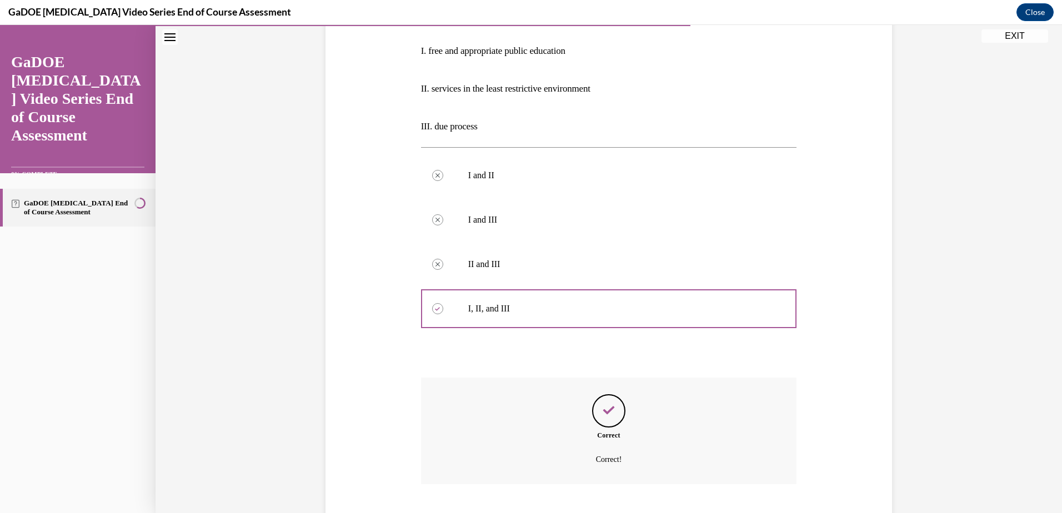
scroll to position [294, 0]
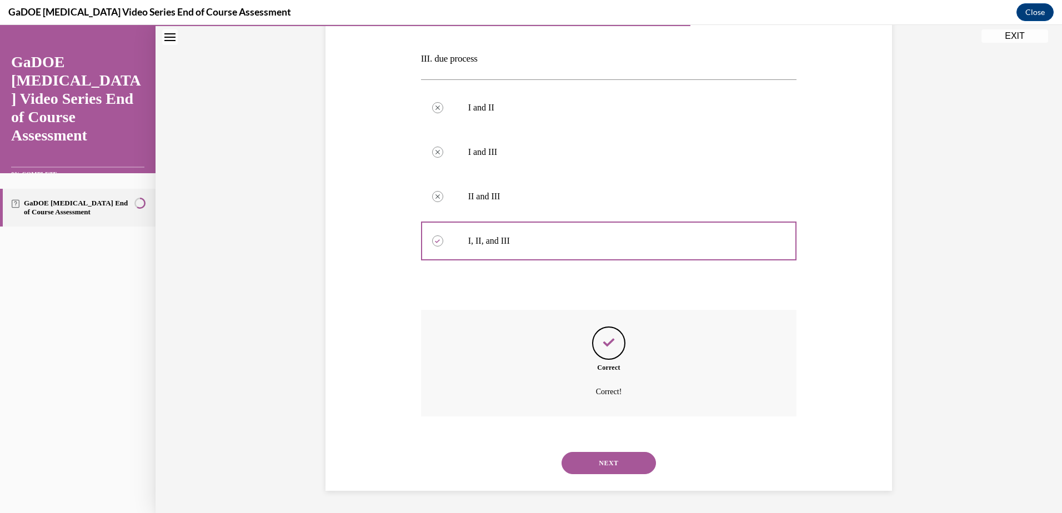
click at [597, 468] on button "NEXT" at bounding box center [609, 463] width 94 height 22
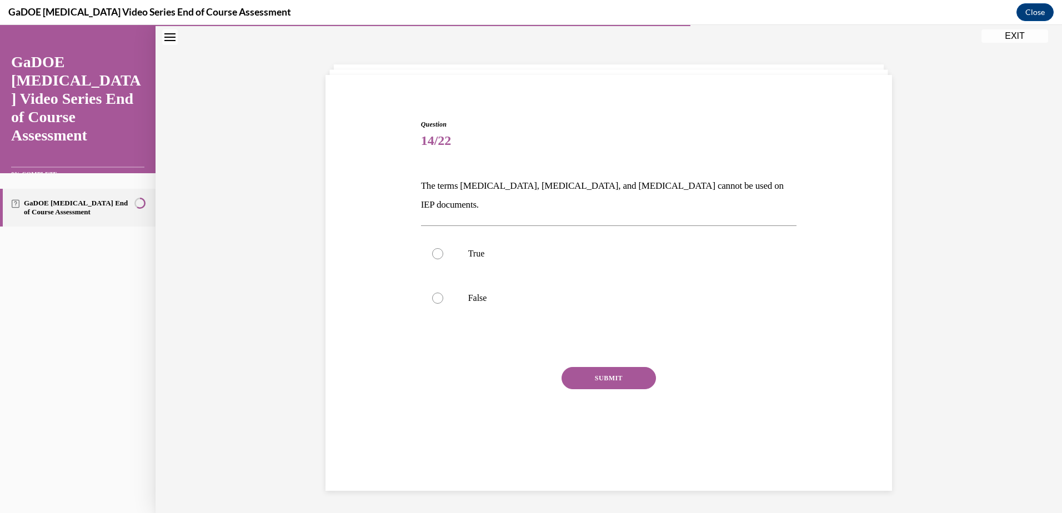
scroll to position [35, 0]
click at [494, 293] on p "False" at bounding box center [618, 298] width 301 height 11
click at [443, 293] on input "False" at bounding box center [437, 298] width 11 height 11
radio input "true"
click at [617, 367] on button "SUBMIT" at bounding box center [609, 378] width 94 height 22
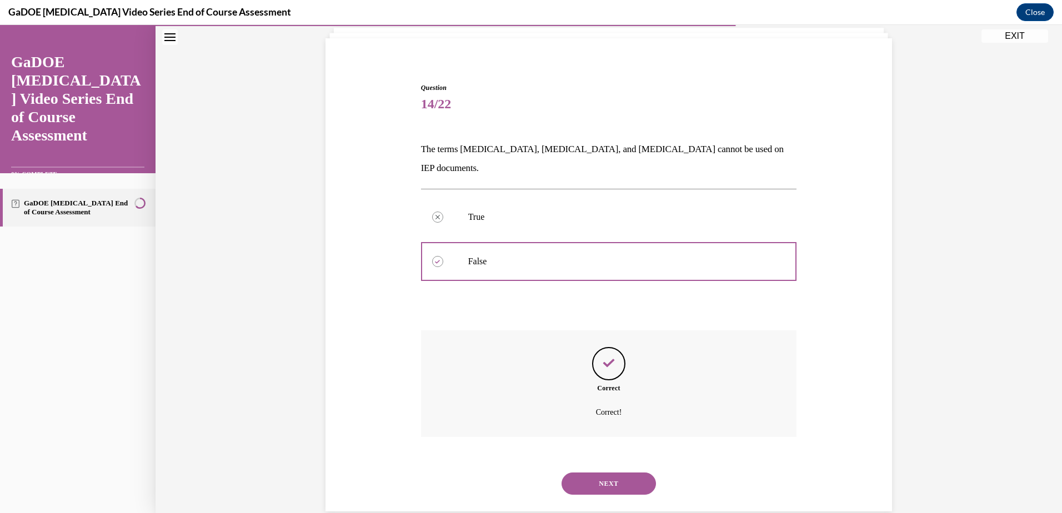
scroll to position [73, 0]
click at [603, 471] on button "NEXT" at bounding box center [609, 482] width 94 height 22
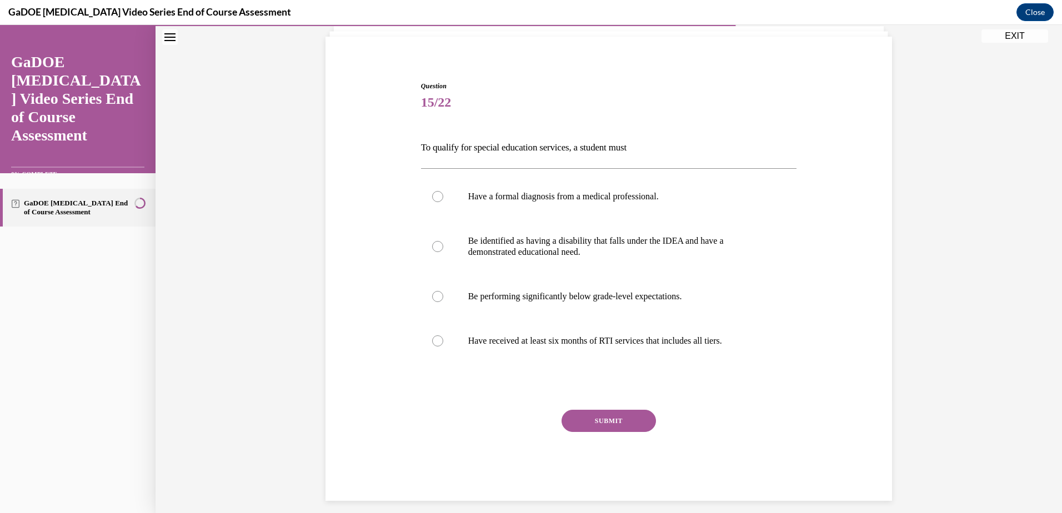
scroll to position [58, 0]
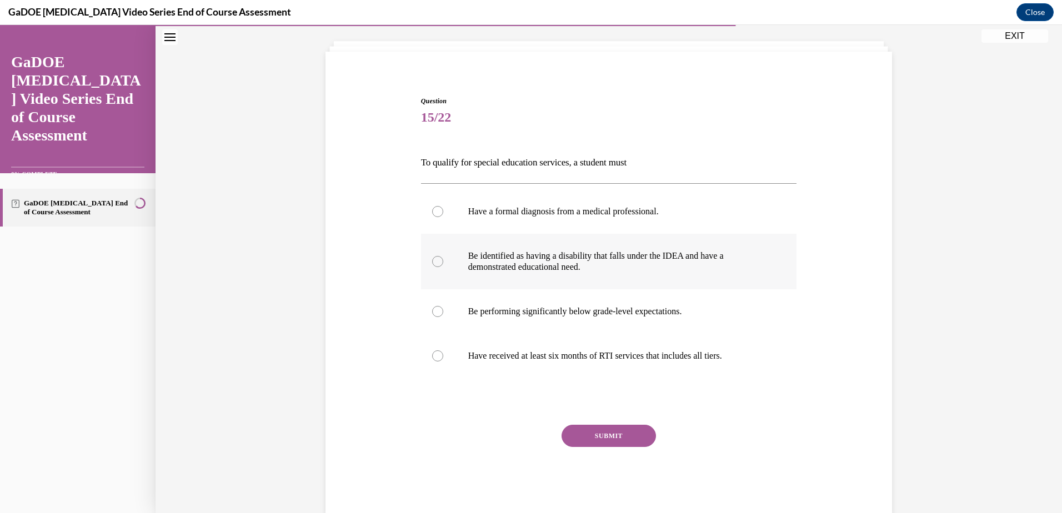
click at [694, 269] on p "Be identified as having a disability that falls under the IDEA and have a demon…" at bounding box center [618, 262] width 301 height 22
click at [443, 267] on input "Be identified as having a disability that falls under the IDEA and have a demon…" at bounding box center [437, 261] width 11 height 11
radio input "true"
click at [620, 436] on button "SUBMIT" at bounding box center [609, 436] width 94 height 22
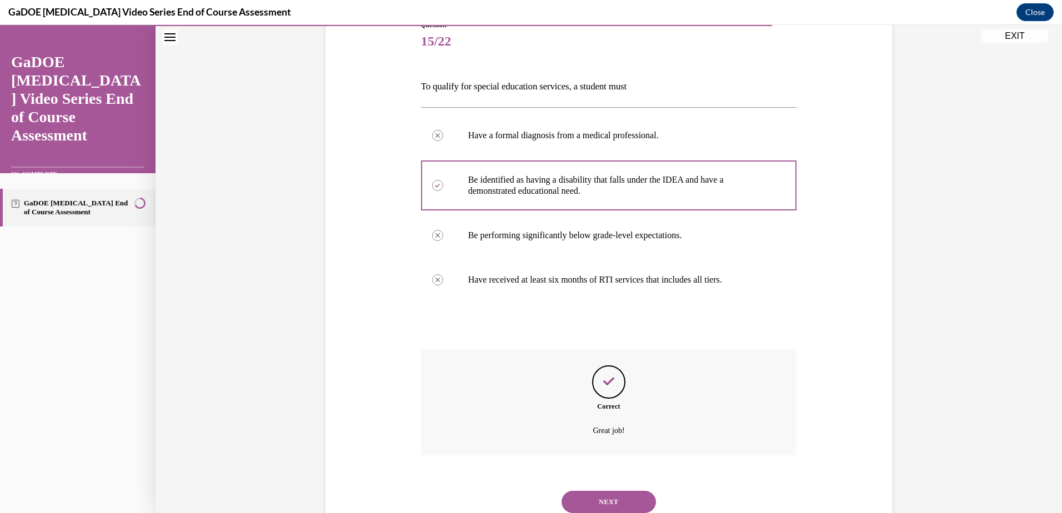
scroll to position [173, 0]
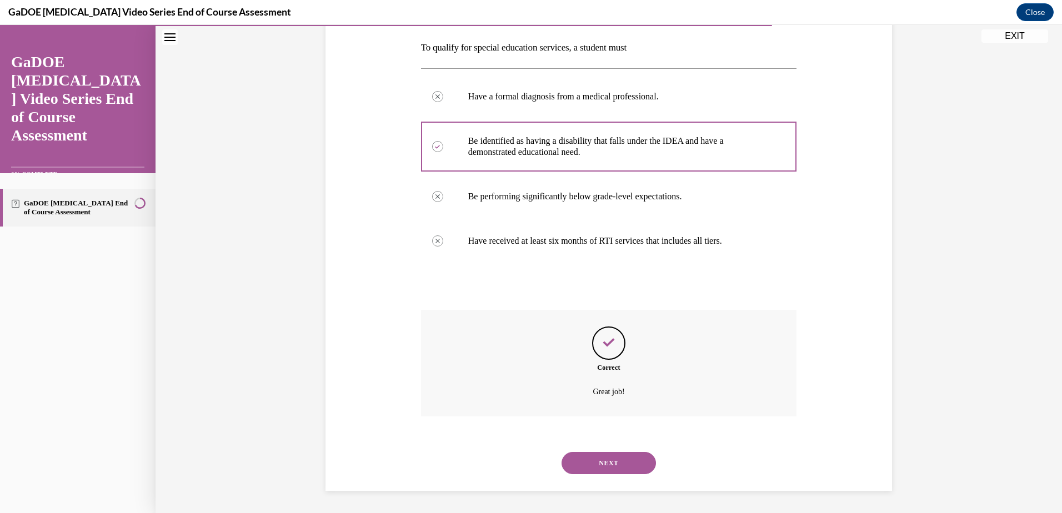
click at [610, 458] on button "NEXT" at bounding box center [609, 463] width 94 height 22
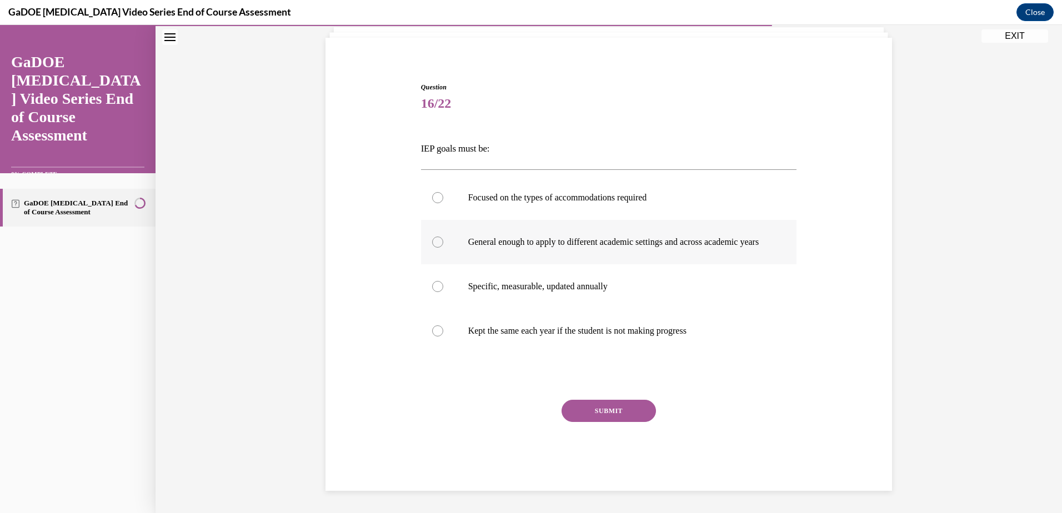
click at [594, 264] on label "General enough to apply to different academic settings and across academic years" at bounding box center [609, 242] width 376 height 44
click at [443, 248] on input "General enough to apply to different academic settings and across academic years" at bounding box center [437, 242] width 11 height 11
radio input "true"
click at [600, 281] on p "Specific, measurable, updated annually" at bounding box center [618, 286] width 301 height 11
click at [443, 281] on input "Specific, measurable, updated annually" at bounding box center [437, 286] width 11 height 11
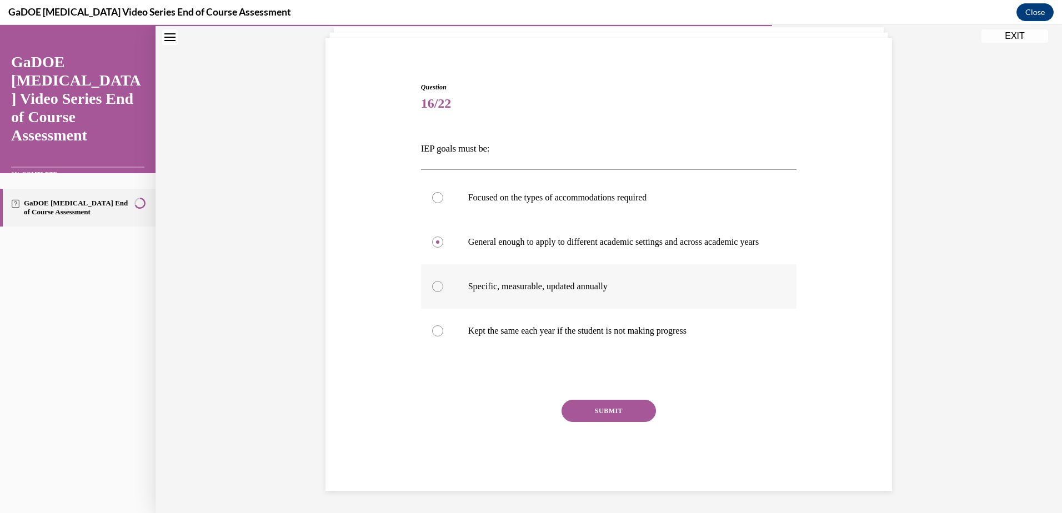
radio input "true"
click at [606, 409] on button "SUBMIT" at bounding box center [609, 411] width 94 height 22
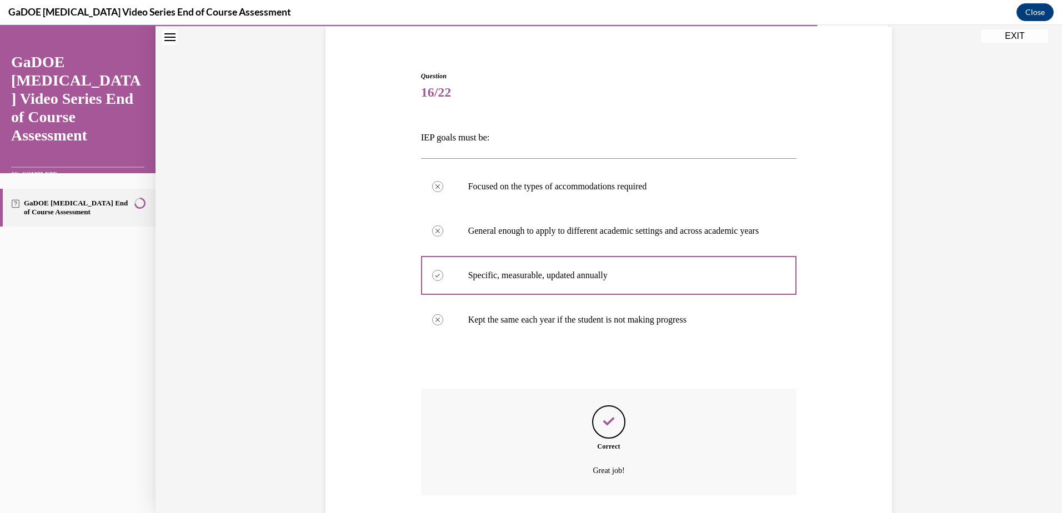
scroll to position [173, 0]
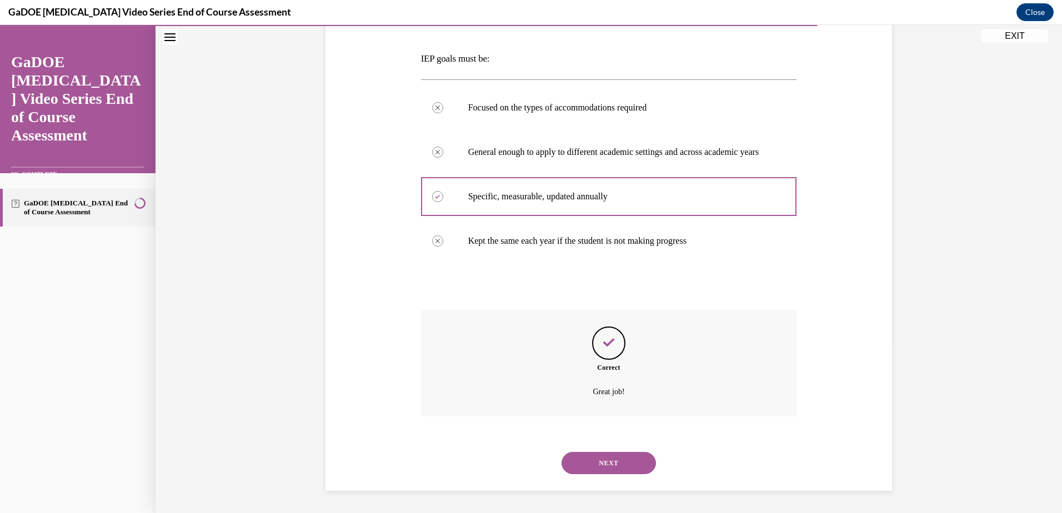
click at [610, 462] on button "NEXT" at bounding box center [609, 463] width 94 height 22
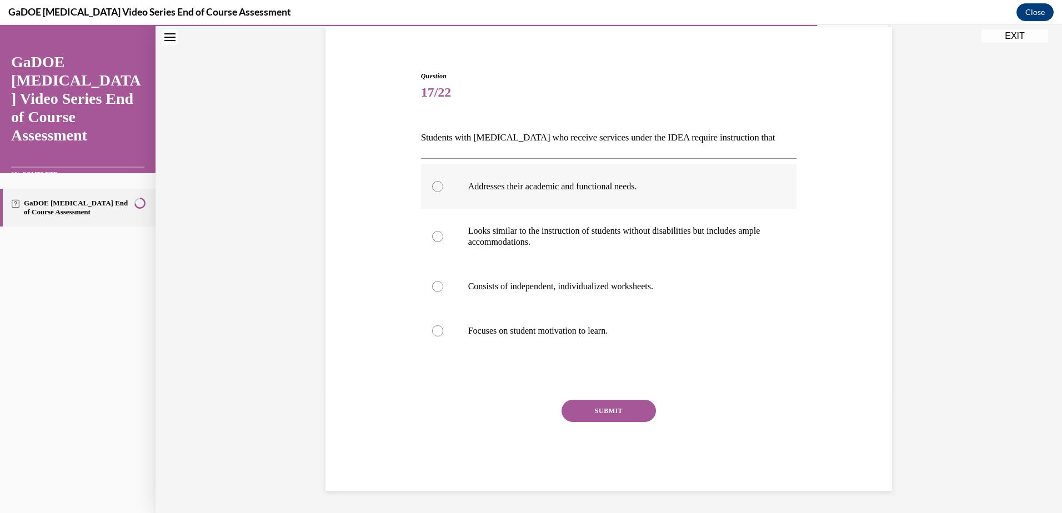
click at [608, 188] on p "Addresses their academic and functional needs." at bounding box center [618, 186] width 301 height 11
click at [443, 188] on input "Addresses their academic and functional needs." at bounding box center [437, 186] width 11 height 11
radio input "true"
click at [607, 416] on button "SUBMIT" at bounding box center [609, 411] width 94 height 22
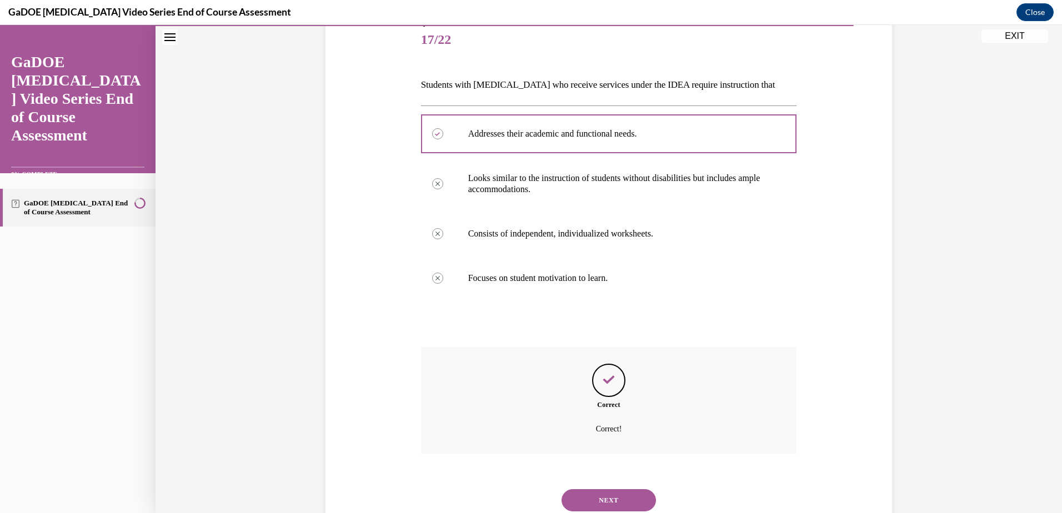
scroll to position [173, 0]
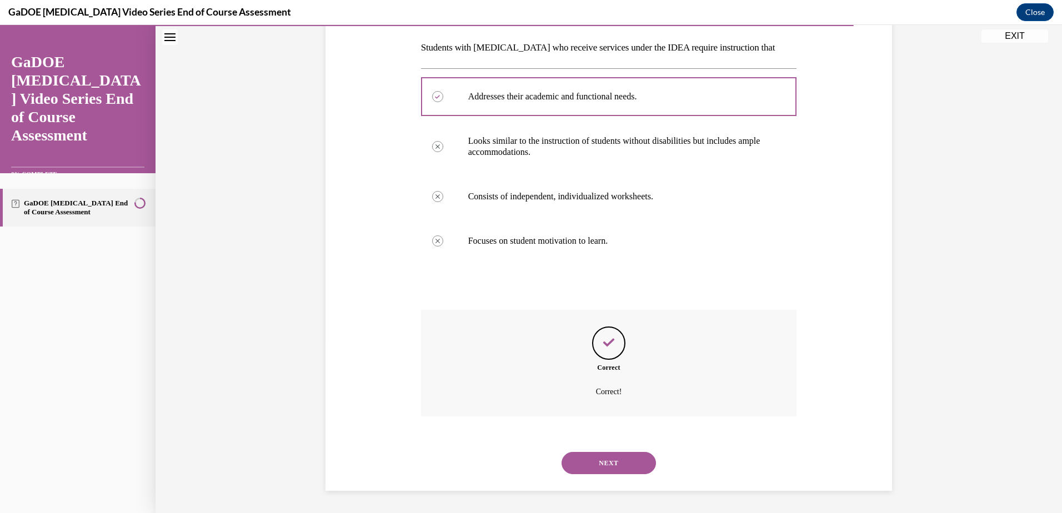
click at [619, 462] on button "NEXT" at bounding box center [609, 463] width 94 height 22
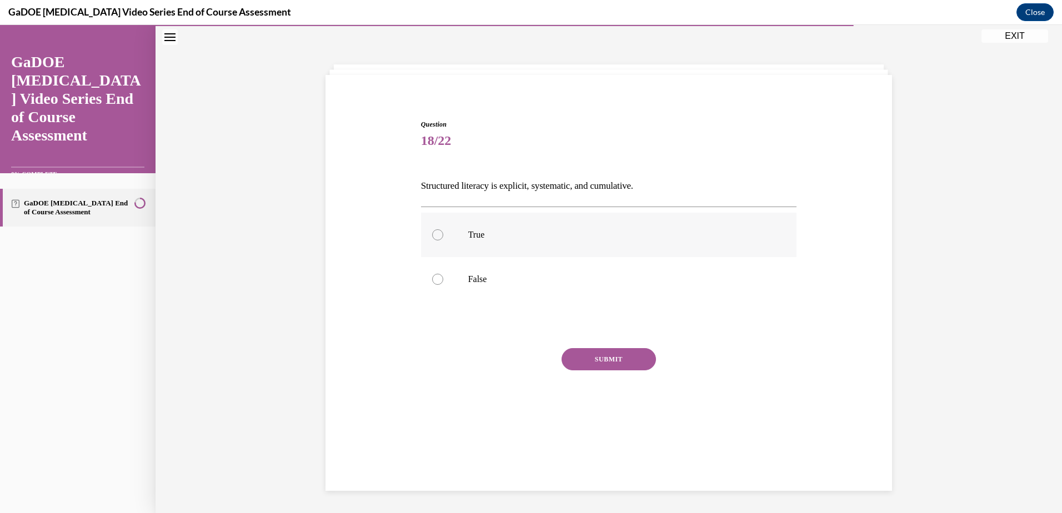
click at [551, 235] on p "True" at bounding box center [618, 234] width 301 height 11
click at [443, 235] on input "True" at bounding box center [437, 234] width 11 height 11
radio input "true"
click at [598, 361] on button "SUBMIT" at bounding box center [609, 359] width 94 height 22
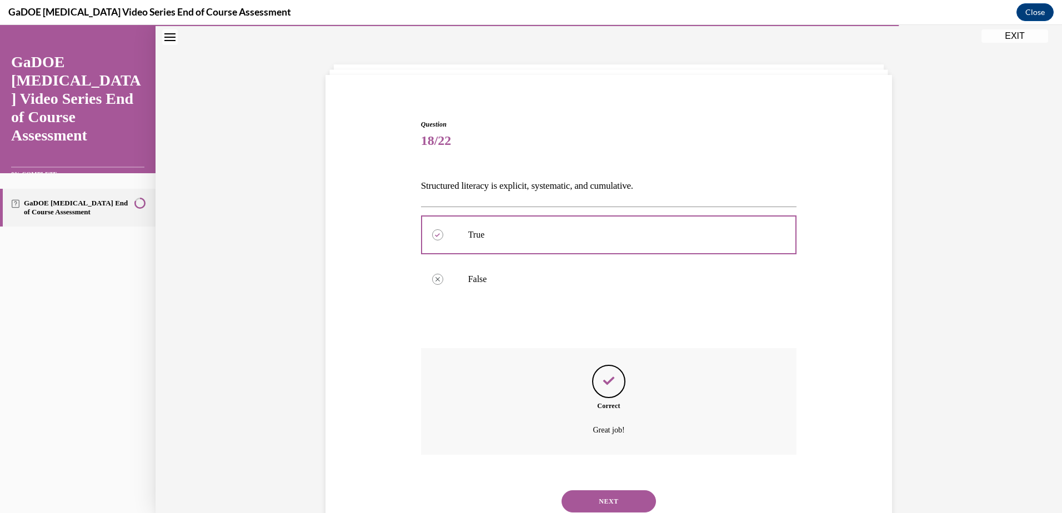
scroll to position [73, 0]
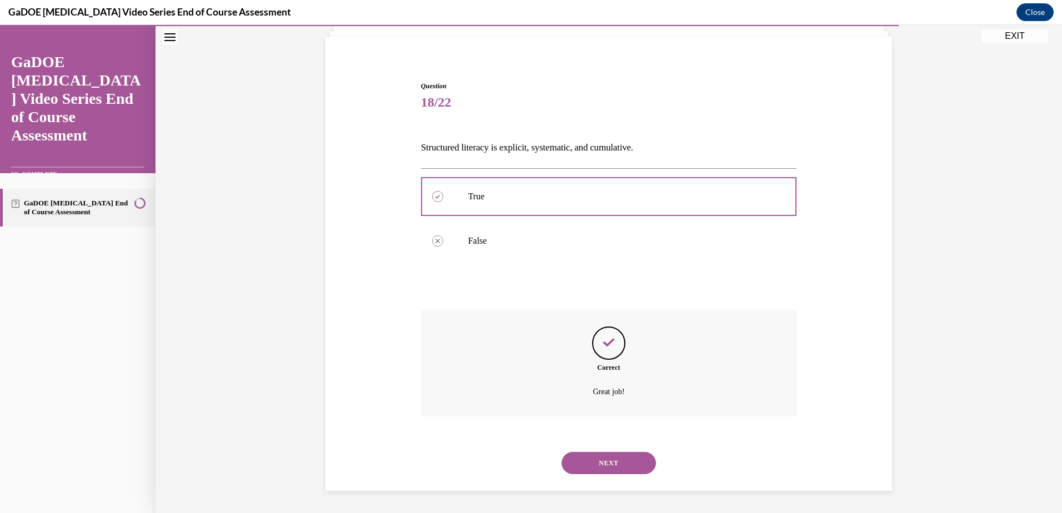
click at [613, 451] on div "NEXT" at bounding box center [609, 463] width 376 height 44
click at [615, 453] on button "NEXT" at bounding box center [609, 463] width 94 height 22
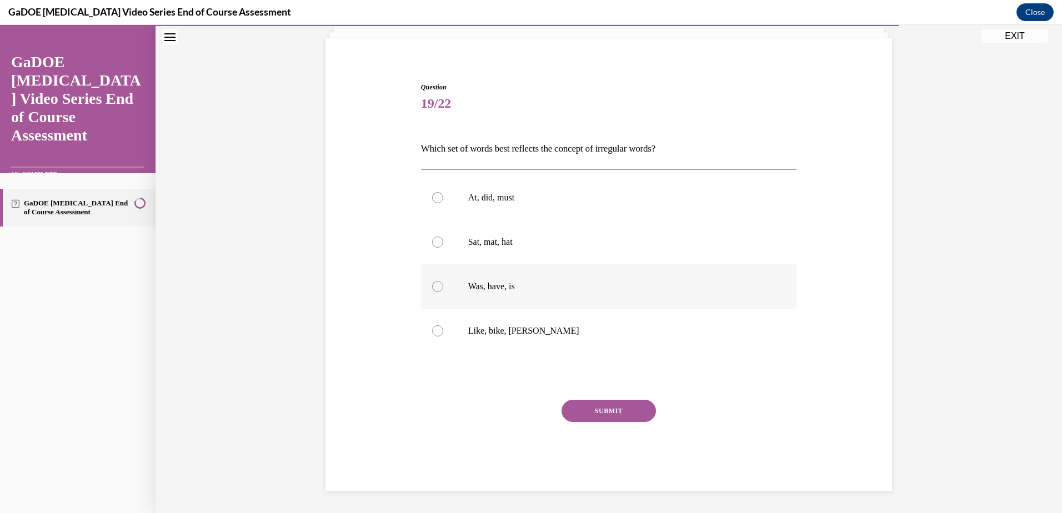
scroll to position [57, 0]
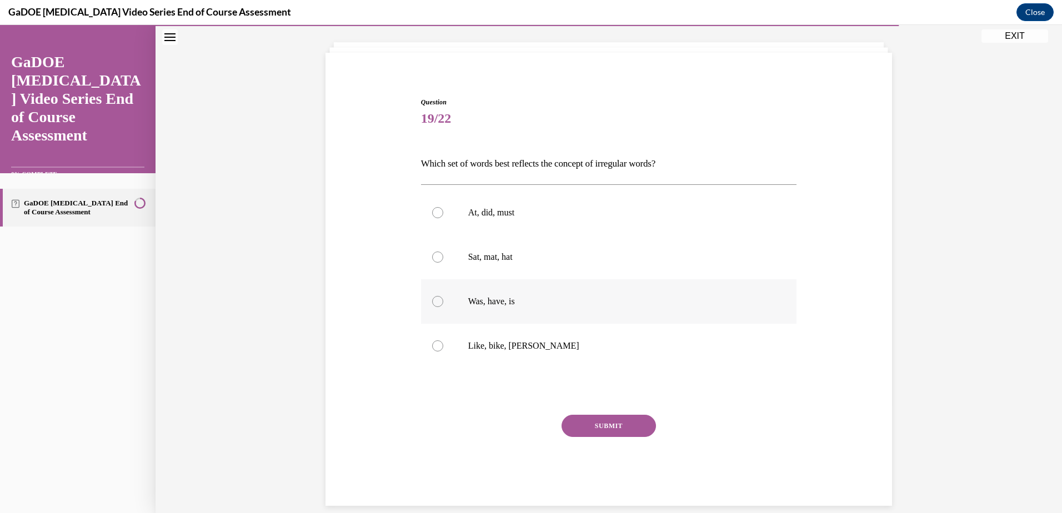
click at [522, 296] on label "Was, have, is" at bounding box center [609, 301] width 376 height 44
click at [443, 296] on input "Was, have, is" at bounding box center [437, 301] width 11 height 11
radio input "true"
click at [584, 431] on button "SUBMIT" at bounding box center [609, 426] width 94 height 22
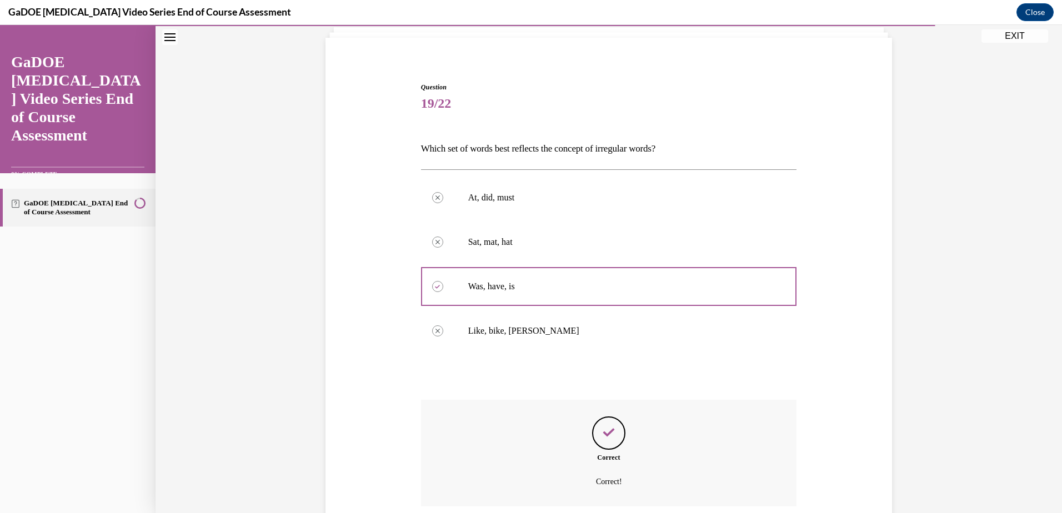
scroll to position [162, 0]
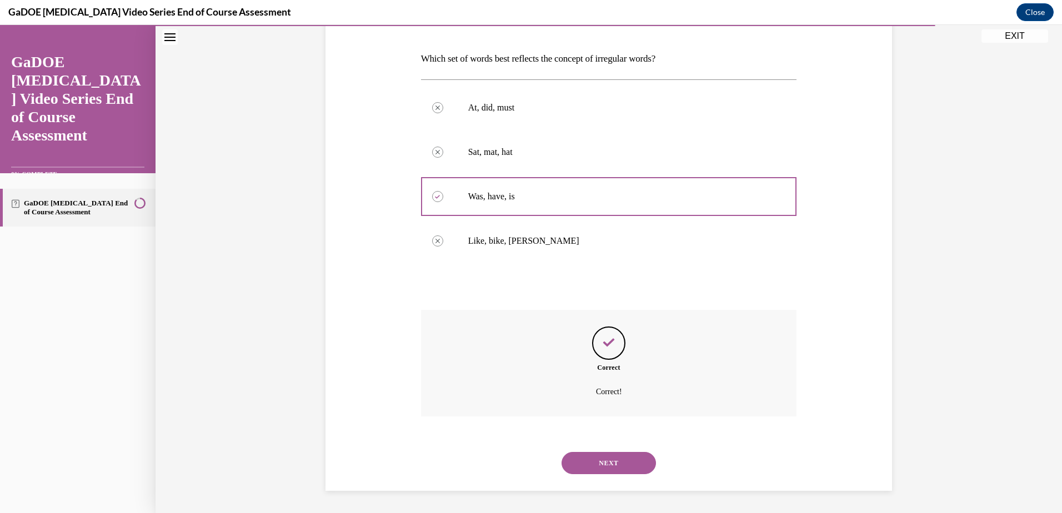
click at [621, 460] on button "NEXT" at bounding box center [609, 463] width 94 height 22
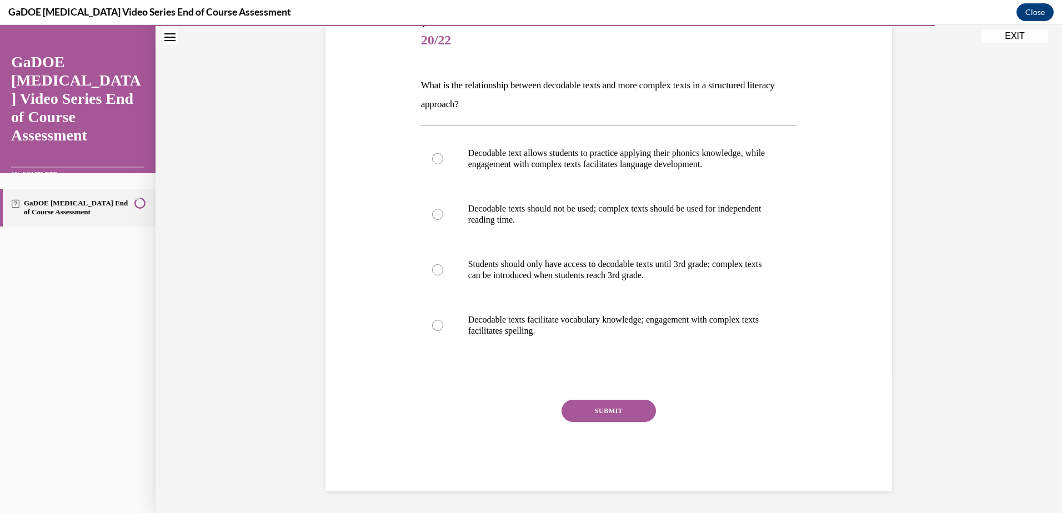
scroll to position [124, 0]
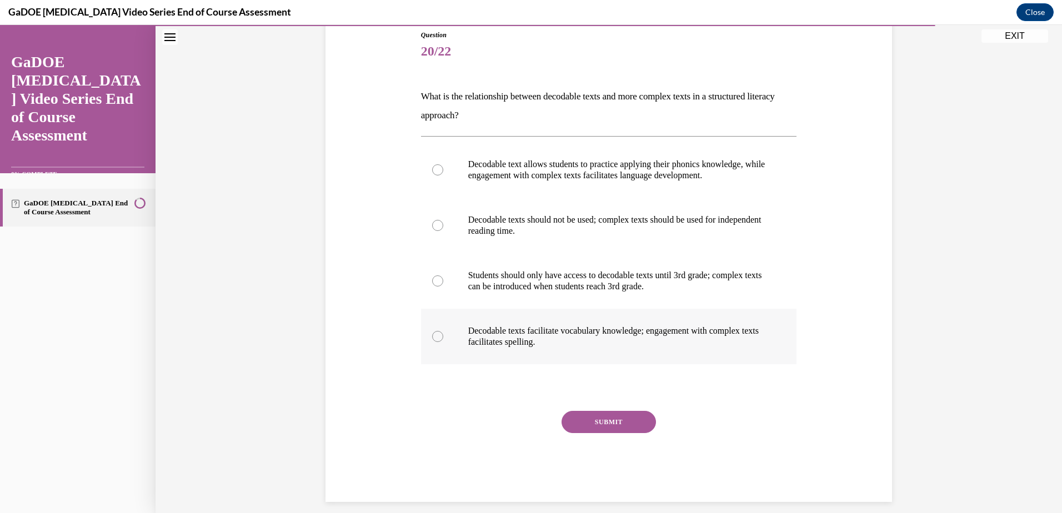
click at [659, 337] on p "Decodable texts facilitate vocabulary knowledge; engagement with complex texts …" at bounding box center [618, 337] width 301 height 22
click at [443, 337] on input "Decodable texts facilitate vocabulary knowledge; engagement with complex texts …" at bounding box center [437, 336] width 11 height 11
radio input "true"
click at [640, 172] on p "Decodable text allows students to practice applying their phonics knowledge, wh…" at bounding box center [618, 170] width 301 height 22
click at [443, 172] on input "Decodable text allows students to practice applying their phonics knowledge, wh…" at bounding box center [437, 169] width 11 height 11
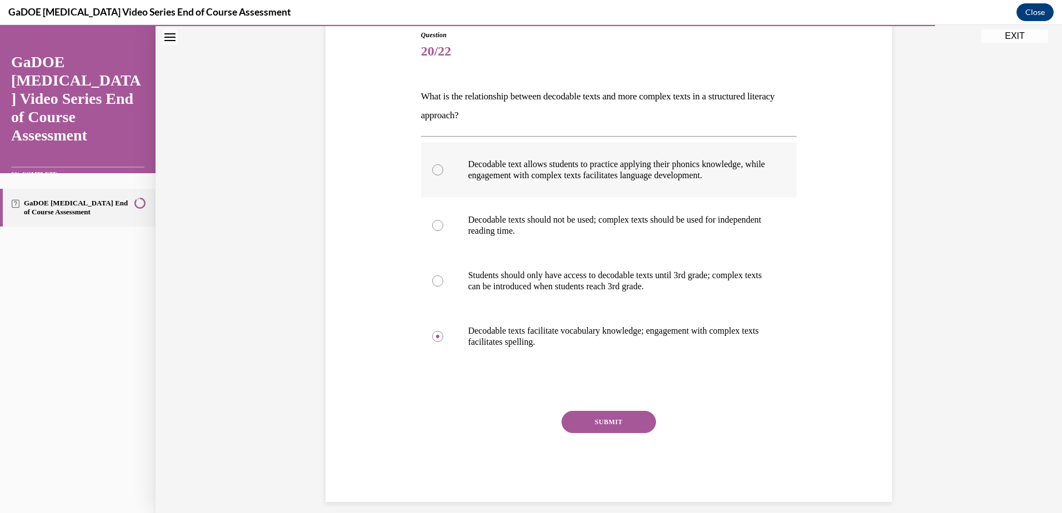
radio input "true"
click at [618, 422] on button "SUBMIT" at bounding box center [609, 422] width 94 height 22
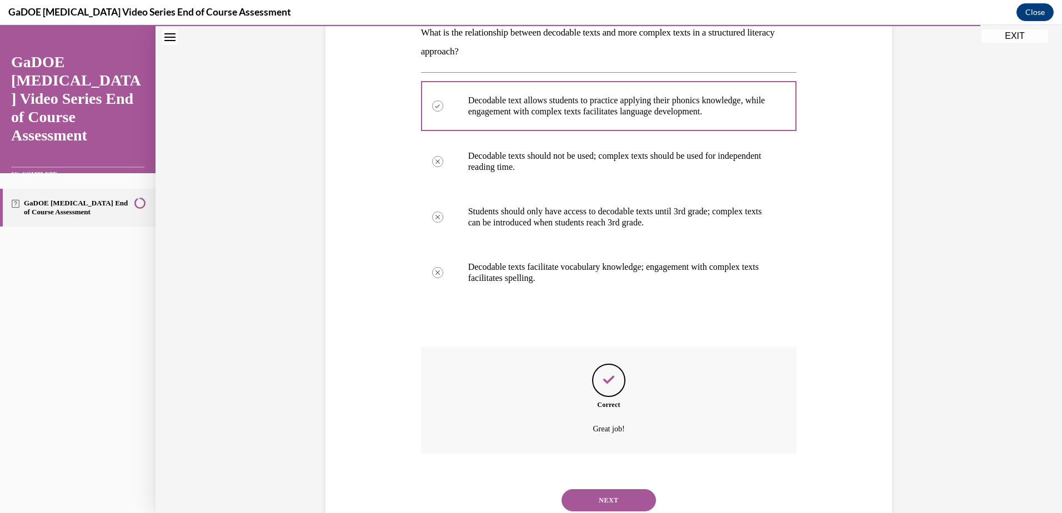
scroll to position [226, 0]
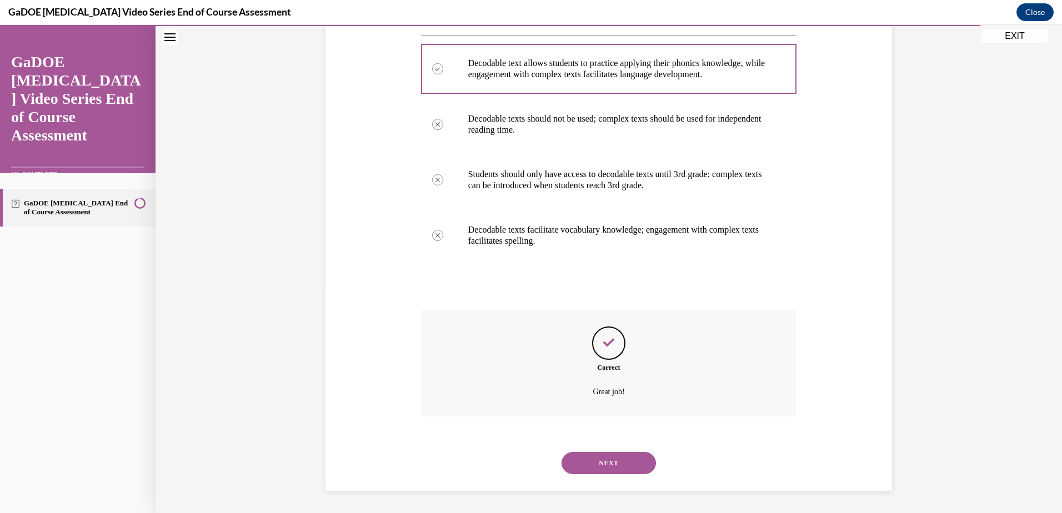
click at [630, 459] on button "NEXT" at bounding box center [609, 463] width 94 height 22
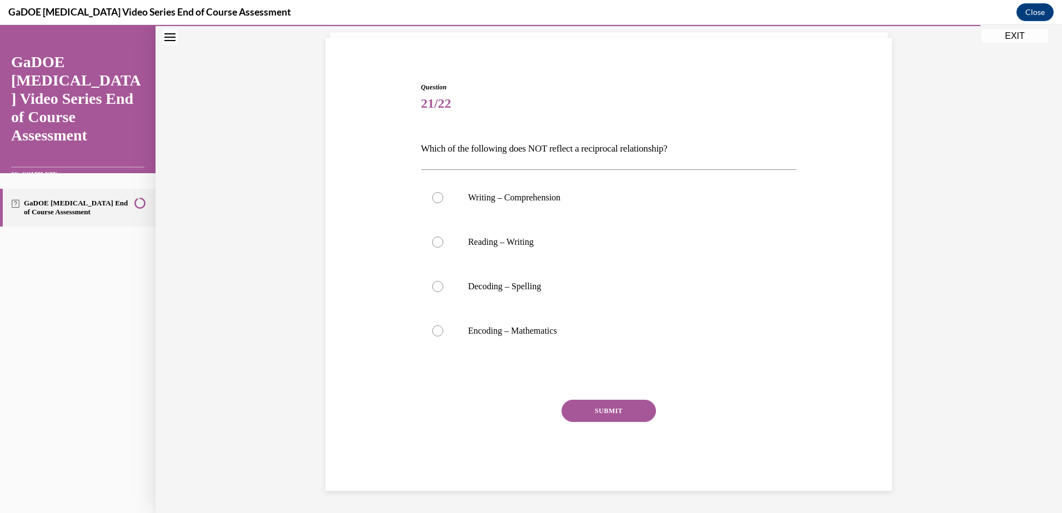
scroll to position [72, 0]
click at [579, 344] on label "Encoding – Mathematics" at bounding box center [609, 331] width 376 height 44
click at [443, 337] on input "Encoding – Mathematics" at bounding box center [437, 331] width 11 height 11
radio input "true"
click at [590, 417] on button "SUBMIT" at bounding box center [609, 411] width 94 height 22
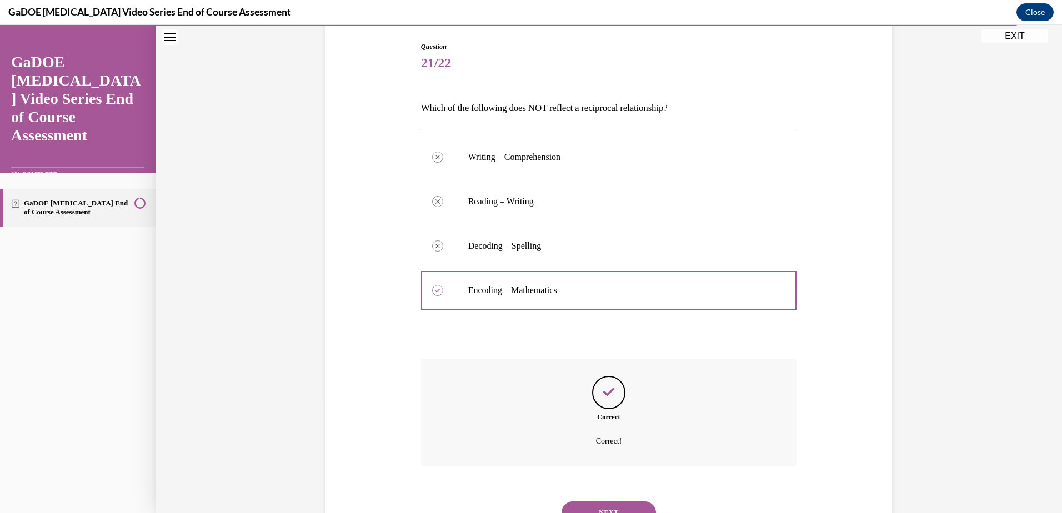
scroll to position [162, 0]
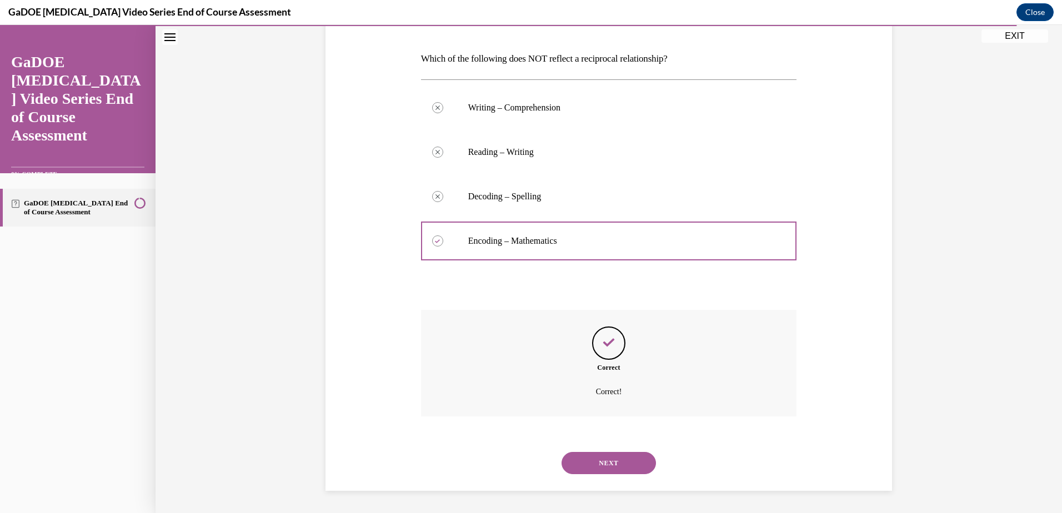
click at [607, 456] on button "NEXT" at bounding box center [609, 463] width 94 height 22
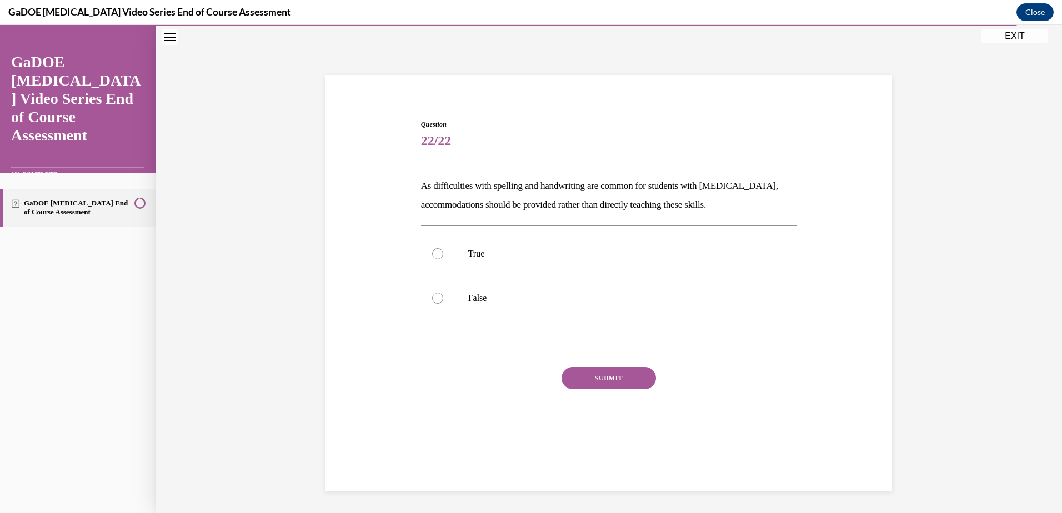
scroll to position [35, 0]
click at [482, 284] on label "False" at bounding box center [609, 298] width 376 height 44
click at [443, 293] on input "False" at bounding box center [437, 298] width 11 height 11
radio input "true"
click at [595, 378] on button "SUBMIT" at bounding box center [609, 378] width 94 height 22
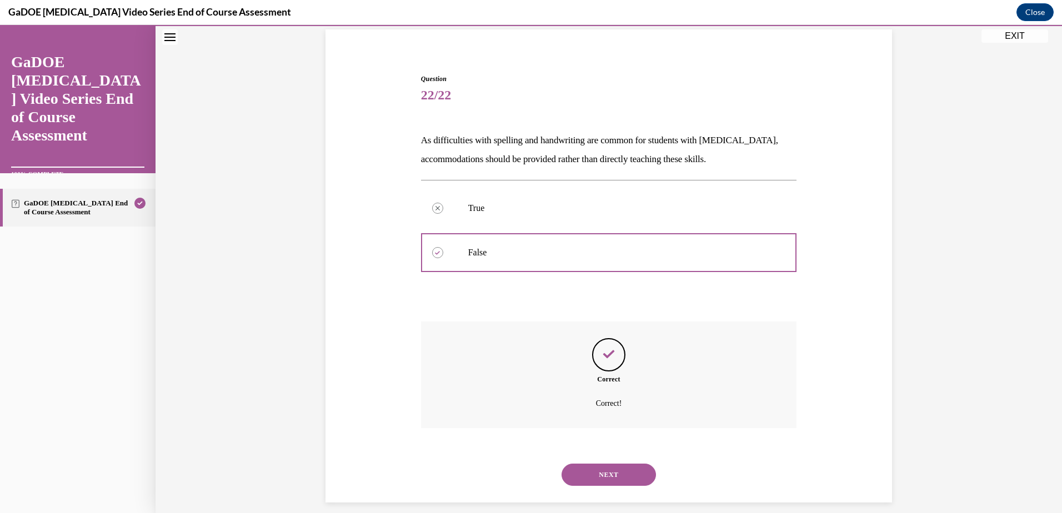
scroll to position [92, 0]
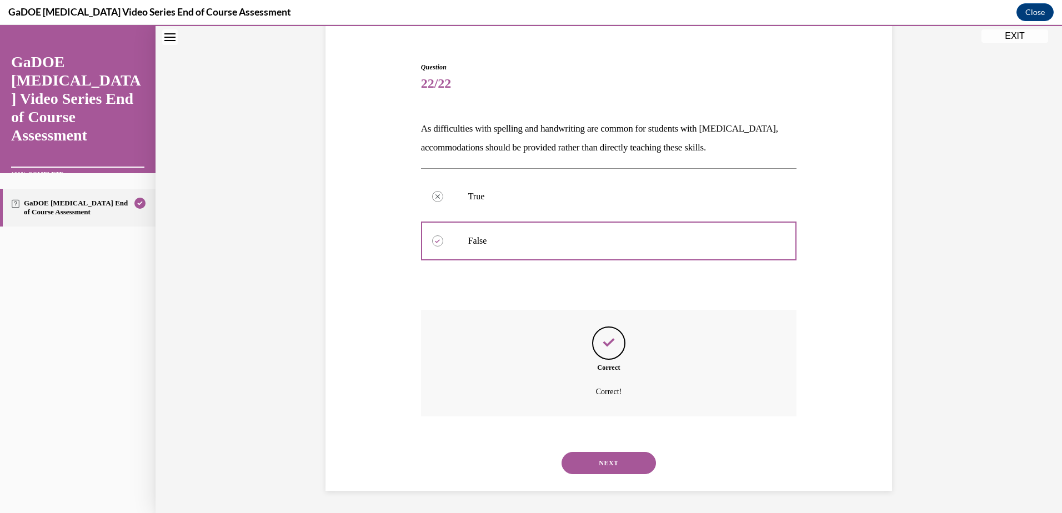
click at [616, 466] on button "NEXT" at bounding box center [609, 463] width 94 height 22
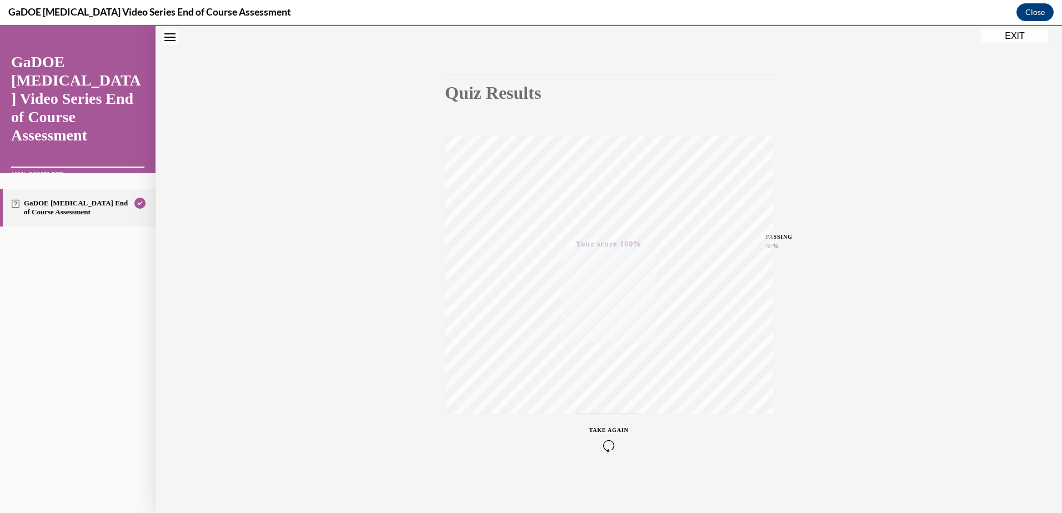
scroll to position [81, 0]
click at [1013, 39] on button "EXIT" at bounding box center [1015, 35] width 67 height 13
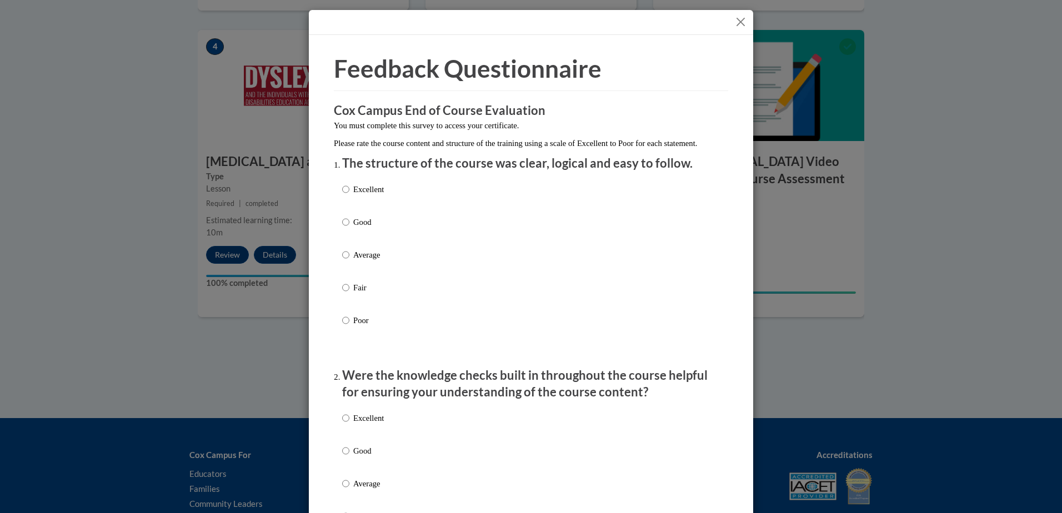
click at [378, 196] on p "Excellent" at bounding box center [368, 189] width 31 height 12
click at [349, 196] on input "Excellent" at bounding box center [345, 189] width 7 height 12
radio input "true"
click at [367, 424] on p "Excellent" at bounding box center [368, 418] width 31 height 12
click at [349, 424] on input "Excellent" at bounding box center [345, 418] width 7 height 12
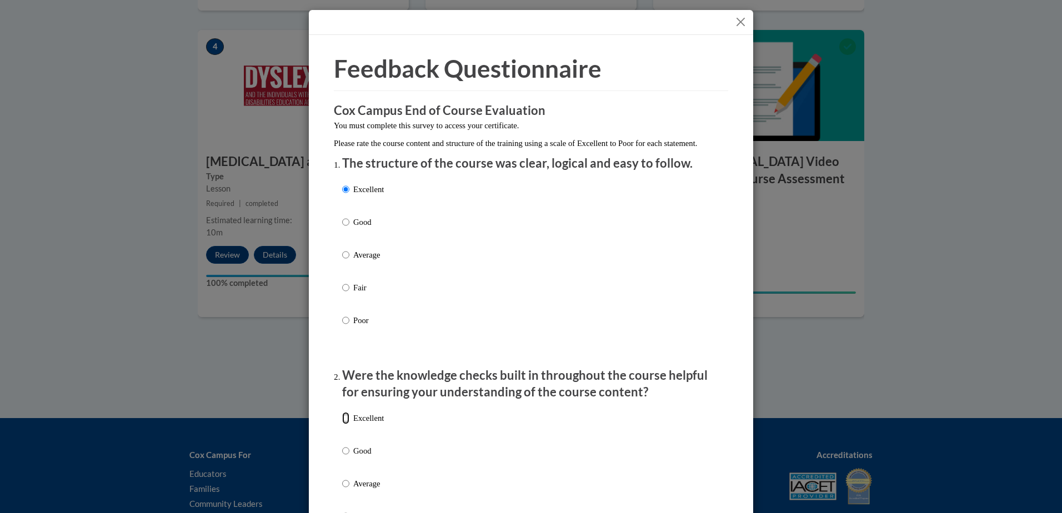
radio input "true"
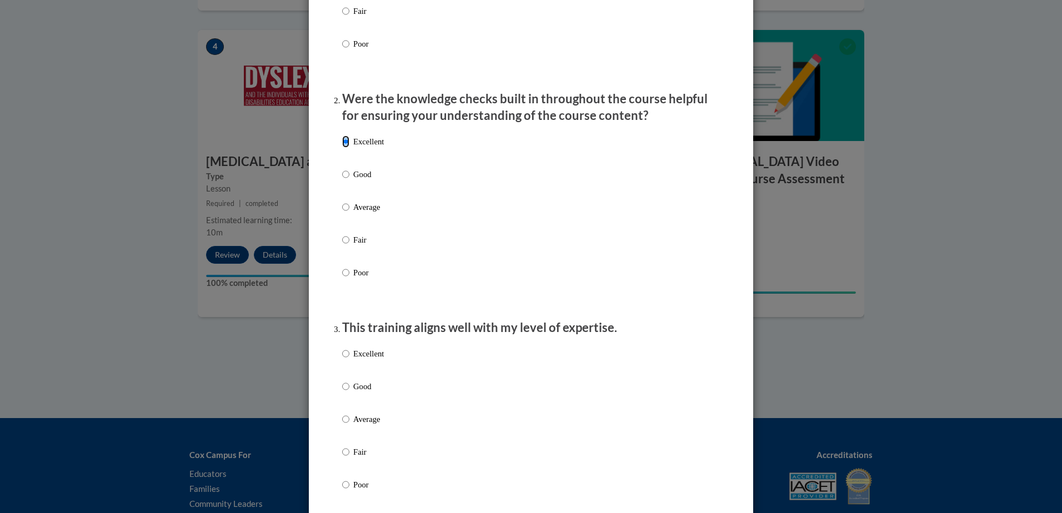
scroll to position [278, 0]
click at [372, 359] on p "Excellent" at bounding box center [368, 353] width 31 height 12
click at [349, 359] on input "Excellent" at bounding box center [345, 353] width 7 height 12
radio input "true"
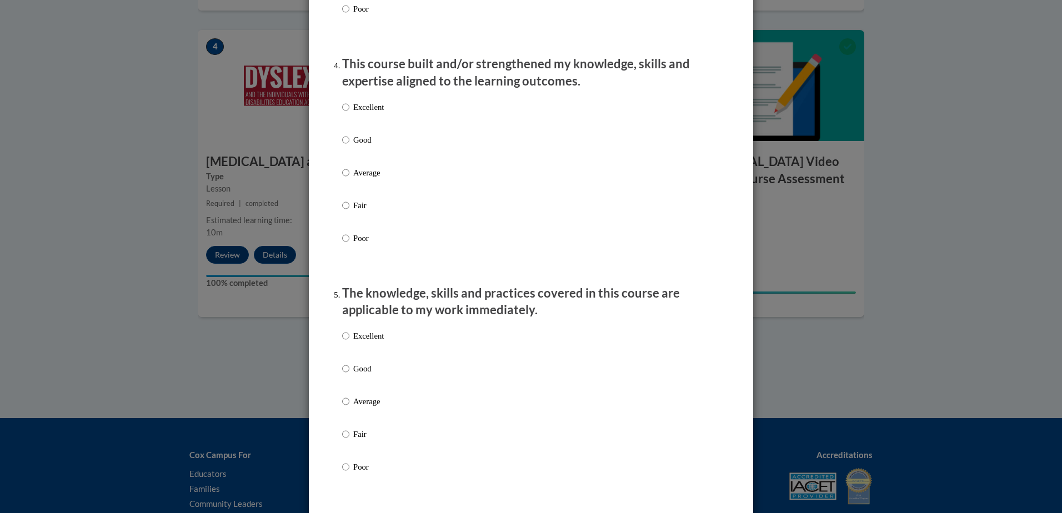
scroll to position [778, 0]
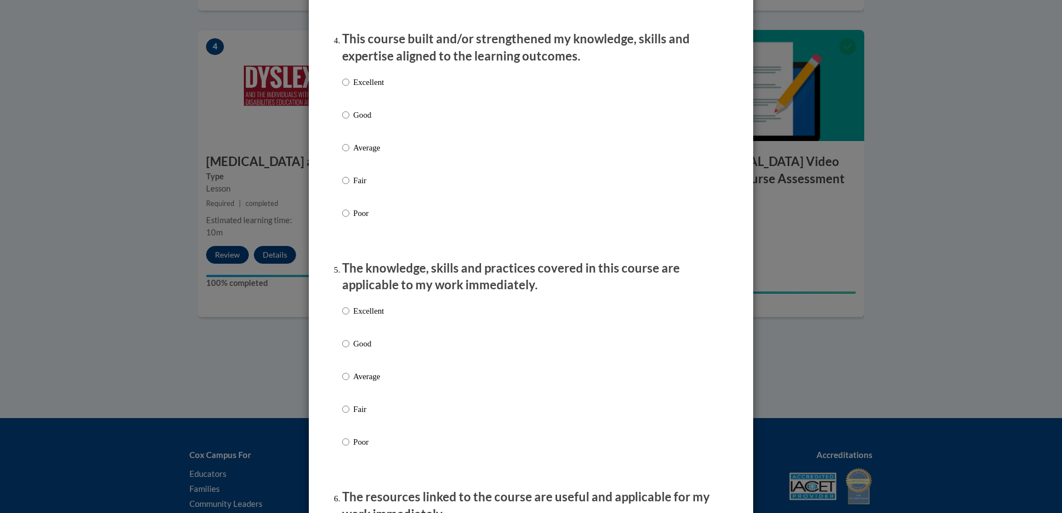
click at [370, 88] on p "Excellent" at bounding box center [368, 82] width 31 height 12
click at [349, 88] on input "Excellent" at bounding box center [345, 82] width 7 height 12
radio input "true"
click at [353, 329] on label "Excellent" at bounding box center [363, 320] width 42 height 30
click at [349, 317] on input "Excellent" at bounding box center [345, 311] width 7 height 12
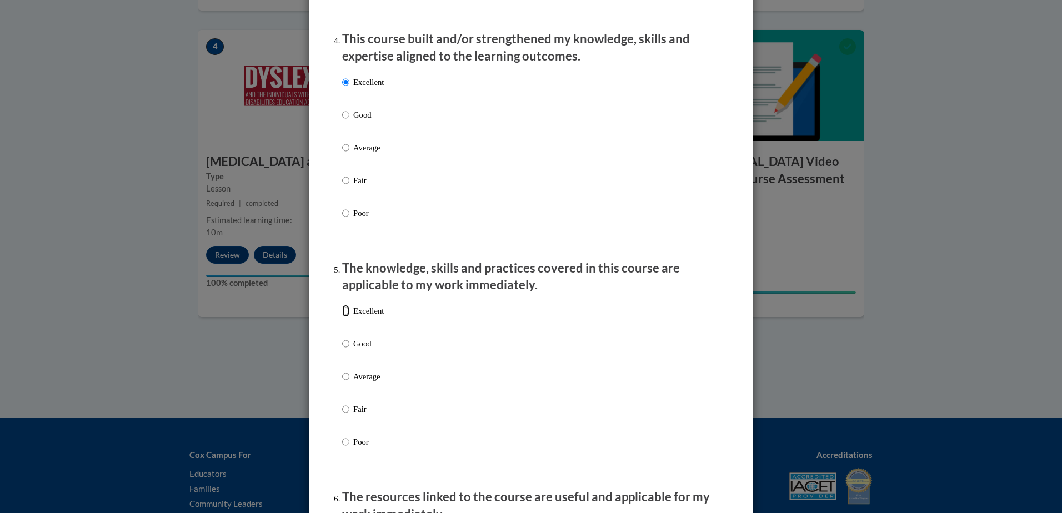
radio input "true"
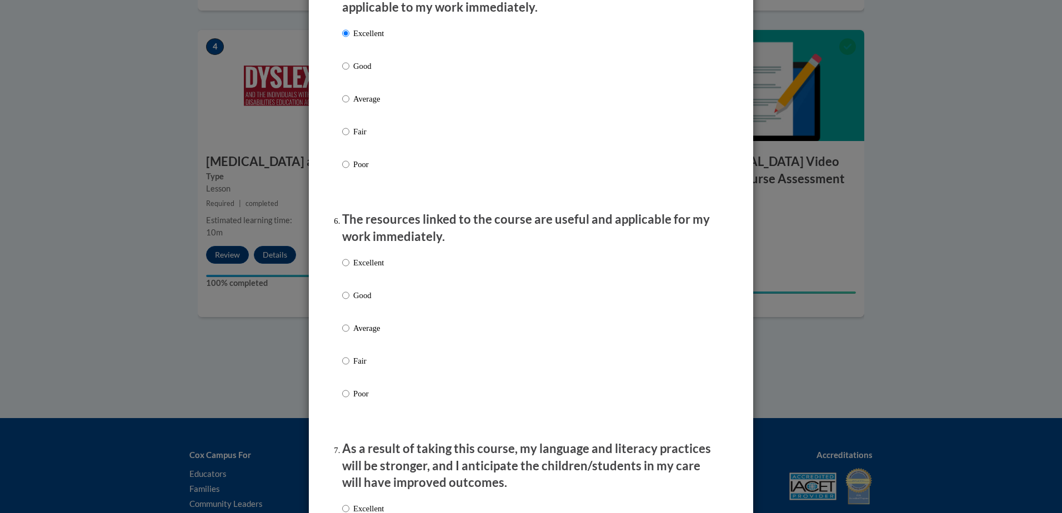
click at [363, 269] on p "Excellent" at bounding box center [368, 263] width 31 height 12
click at [349, 269] on input "Excellent" at bounding box center [345, 263] width 7 height 12
radio input "true"
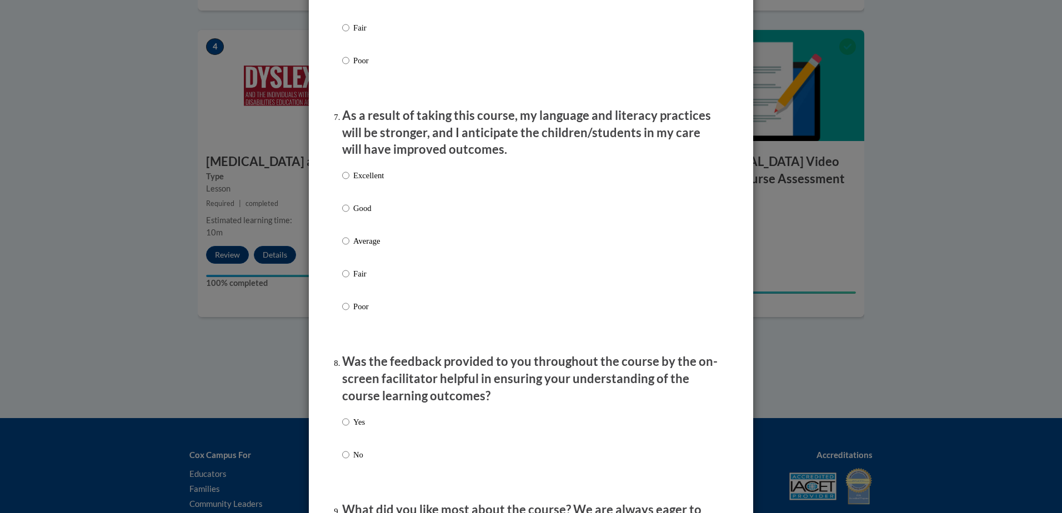
click at [361, 182] on p "Excellent" at bounding box center [368, 175] width 31 height 12
click at [349, 182] on input "Excellent" at bounding box center [345, 175] width 7 height 12
radio input "true"
click at [344, 421] on div "Yes No" at bounding box center [353, 448] width 23 height 74
click at [353, 428] on p "Yes" at bounding box center [359, 422] width 12 height 12
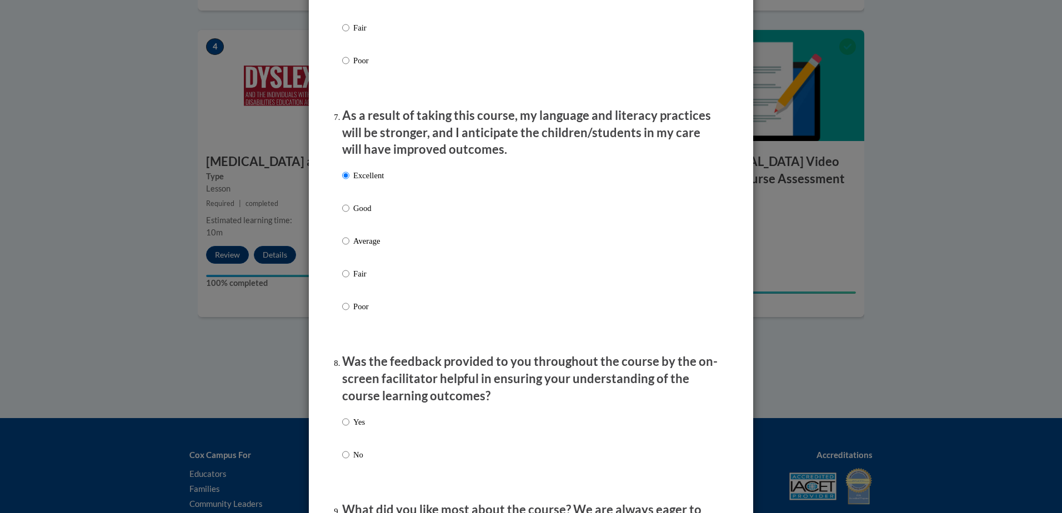
click at [349, 428] on input "Yes" at bounding box center [345, 422] width 7 height 12
radio input "true"
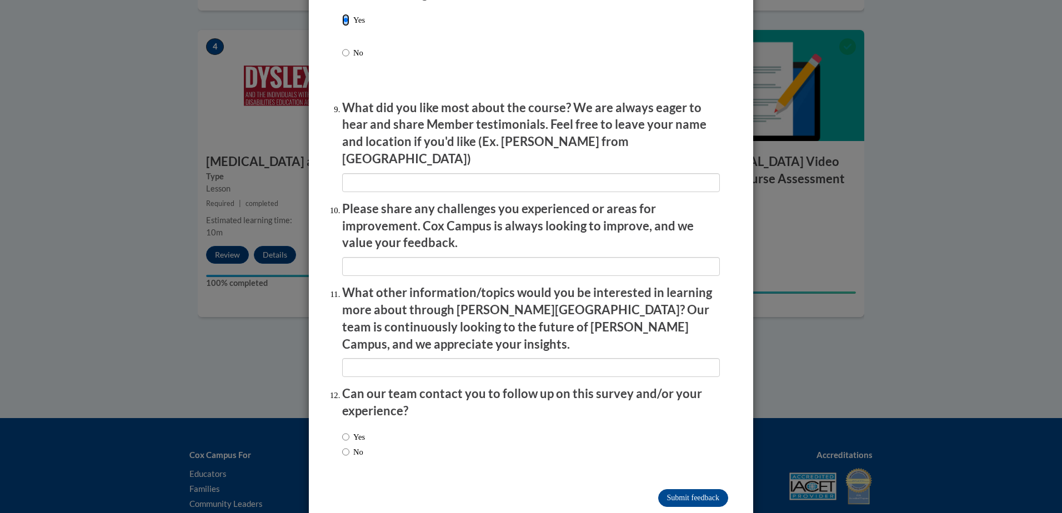
scroll to position [1795, 0]
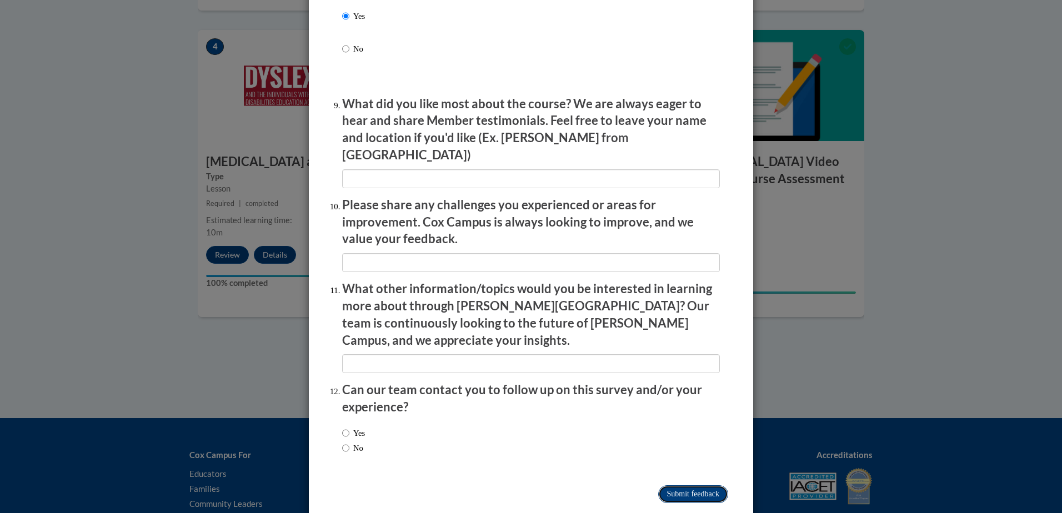
click at [684, 486] on input "Submit feedback" at bounding box center [693, 495] width 70 height 18
